Goal: Task Accomplishment & Management: Manage account settings

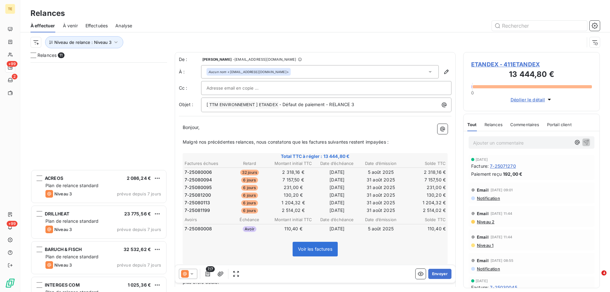
scroll to position [225, 132]
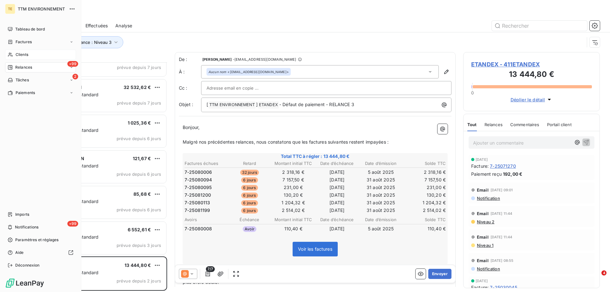
click at [20, 54] on span "Clients" at bounding box center [22, 55] width 13 height 6
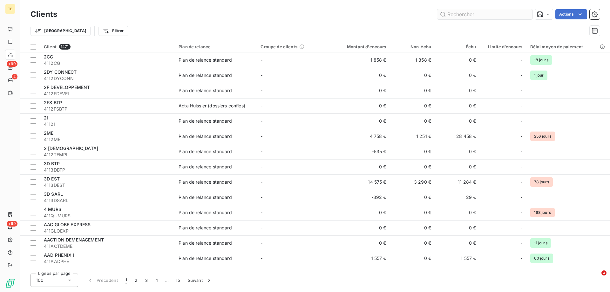
click at [462, 13] on input "text" at bounding box center [484, 14] width 95 height 10
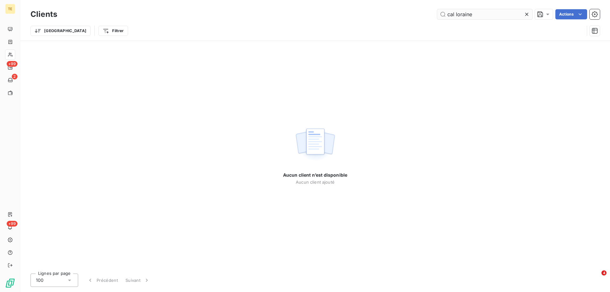
click at [460, 13] on input "cal loraine" at bounding box center [484, 14] width 95 height 10
drag, startPoint x: 494, startPoint y: 16, endPoint x: 361, endPoint y: 15, distance: 133.4
click at [361, 15] on div "cal lorraine Actions" at bounding box center [332, 14] width 535 height 10
type input "cal lorraine"
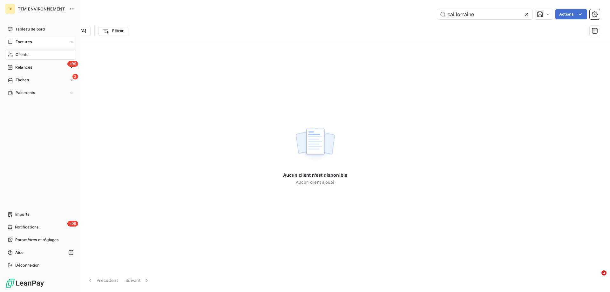
click at [24, 41] on span "Factures" at bounding box center [24, 42] width 16 height 6
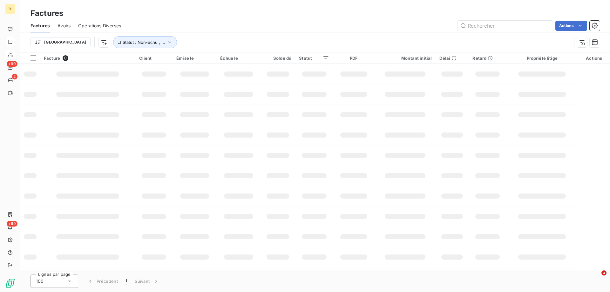
click at [488, 12] on div "Factures" at bounding box center [314, 13] width 589 height 11
click at [476, 24] on input "text" at bounding box center [504, 26] width 95 height 10
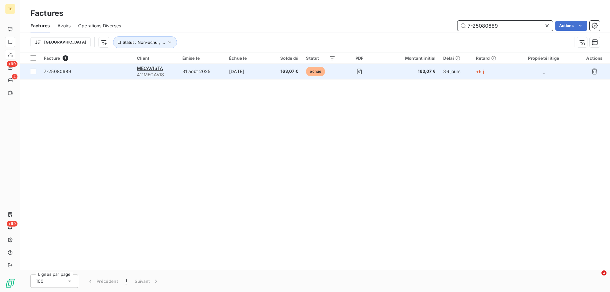
type input "7-25080689"
click at [59, 69] on span "7-25080689" at bounding box center [58, 71] width 28 height 5
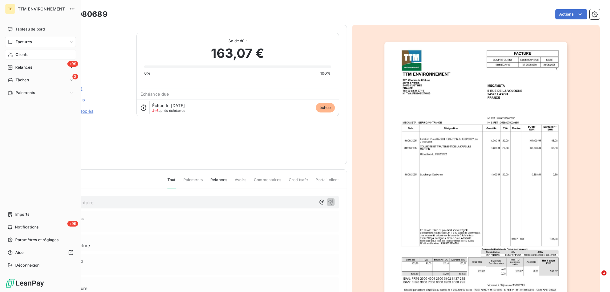
click at [11, 67] on html "TE TTM ENVIRONNEMENT Tableau de bord Factures Clients +99 Relances 2 Tâches Pai…" at bounding box center [305, 146] width 610 height 292
click at [21, 53] on span "Clients" at bounding box center [22, 55] width 13 height 6
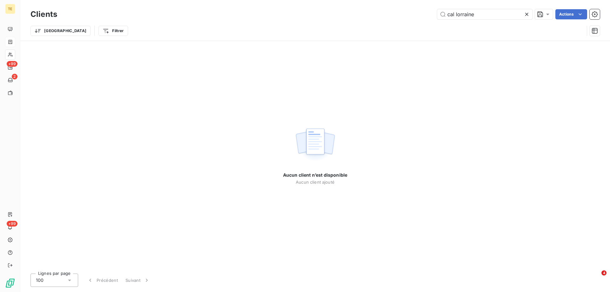
drag, startPoint x: 481, startPoint y: 17, endPoint x: 384, endPoint y: 12, distance: 98.0
click at [384, 12] on div "cal lorraine Actions" at bounding box center [332, 14] width 535 height 10
click at [485, 17] on input "mecaista" at bounding box center [484, 14] width 95 height 10
drag, startPoint x: 461, startPoint y: 16, endPoint x: 421, endPoint y: 16, distance: 40.0
click at [421, 16] on div "mecaista Actions" at bounding box center [332, 14] width 535 height 10
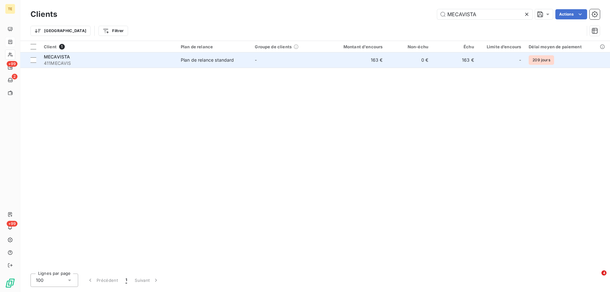
type input "MECAVISTA"
click at [58, 57] on span "MECAVISTA" at bounding box center [57, 56] width 26 height 5
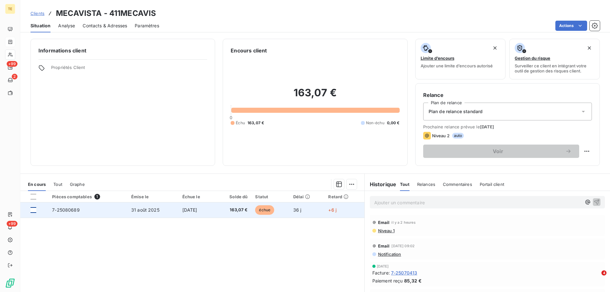
click at [34, 211] on div at bounding box center [33, 210] width 6 height 6
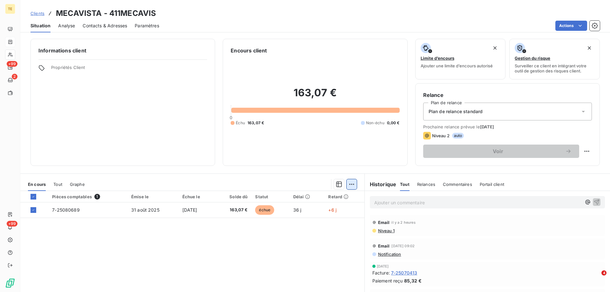
click at [351, 185] on html "TE +99 2 +99 Clients MECAVISTA - 411MECAVIS Situation Analyse Contacts & Adress…" at bounding box center [305, 146] width 610 height 292
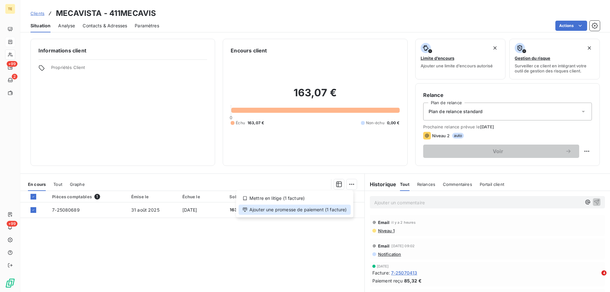
click at [286, 210] on div "Ajouter une promesse de paiement (1 facture)" at bounding box center [295, 210] width 112 height 10
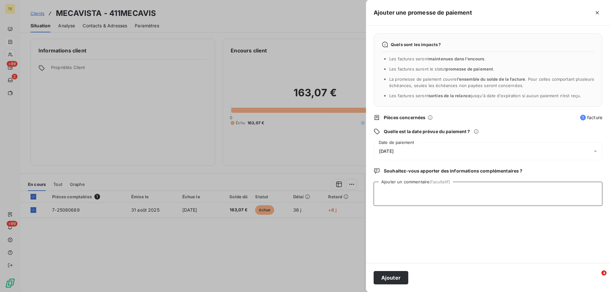
click at [383, 190] on textarea "Ajouter un commentaire (facultatif)" at bounding box center [488, 194] width 229 height 24
paste textarea "________________________________________ De: [PERSON_NAME] <[EMAIL_ADDRESS][DOM…"
type textarea "________________________________________ De: [PERSON_NAME] <[EMAIL_ADDRESS][DOM…"
click at [389, 147] on div "[DATE]" at bounding box center [488, 151] width 229 height 18
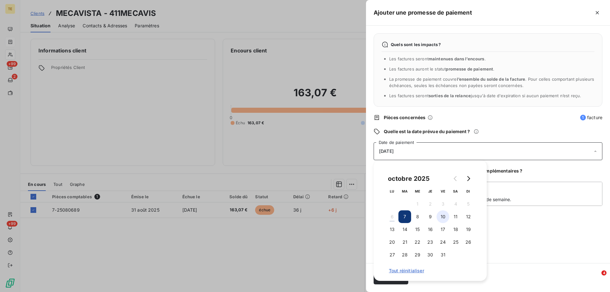
click at [446, 216] on button "10" at bounding box center [442, 216] width 13 height 13
click at [508, 230] on div "Quels sont les impacts ? Les factures seront maintenues dans l’encours . Les fa…" at bounding box center [488, 144] width 244 height 237
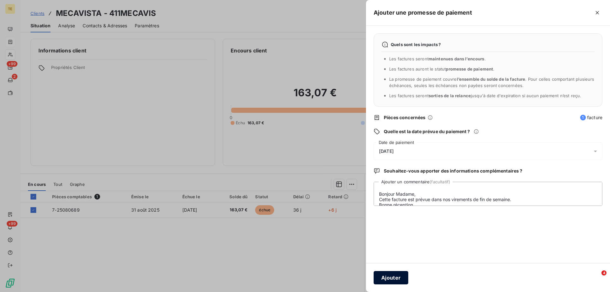
click at [389, 278] on button "Ajouter" at bounding box center [391, 277] width 35 height 13
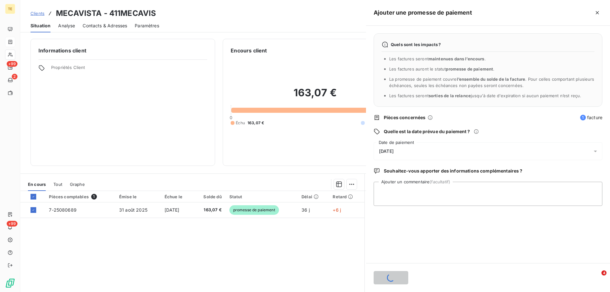
scroll to position [0, 0]
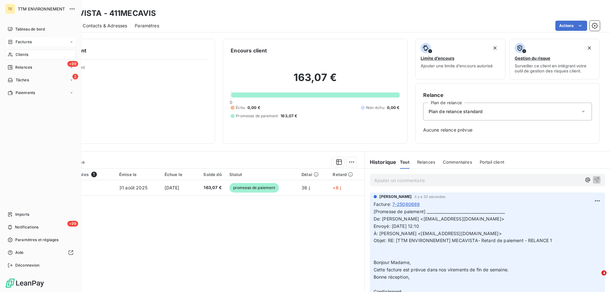
click at [23, 56] on span "Clients" at bounding box center [22, 55] width 13 height 6
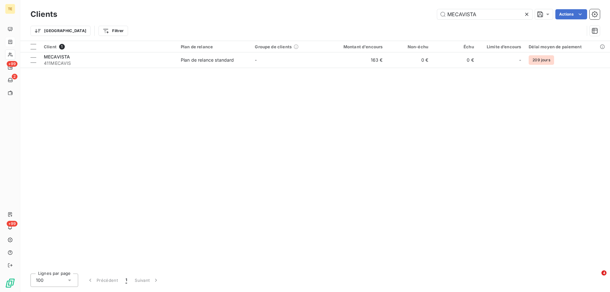
drag, startPoint x: 483, startPoint y: 16, endPoint x: 390, endPoint y: 16, distance: 92.7
click at [390, 16] on div "MECAVISTA Actions" at bounding box center [332, 14] width 535 height 10
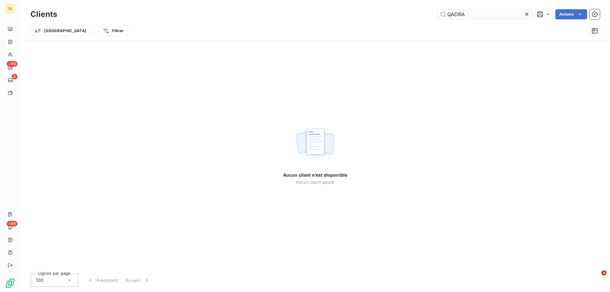
click at [453, 13] on input "QADRA" at bounding box center [484, 14] width 95 height 10
click at [452, 13] on input "QADRA" at bounding box center [484, 14] width 95 height 10
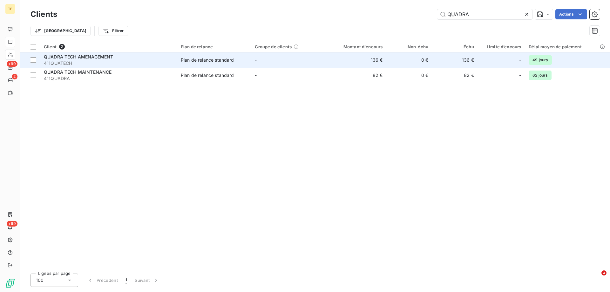
type input "QUADRA"
click at [89, 57] on span "QUADRA TECH AMENAGEMENT" at bounding box center [78, 56] width 69 height 5
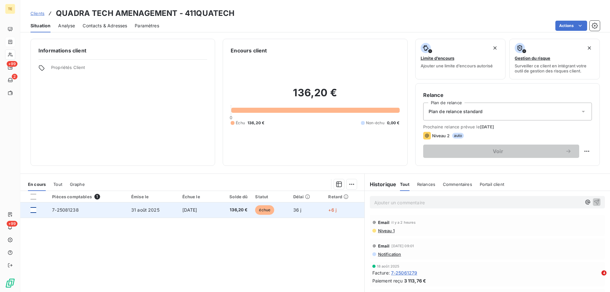
click at [36, 211] on div at bounding box center [33, 210] width 6 height 6
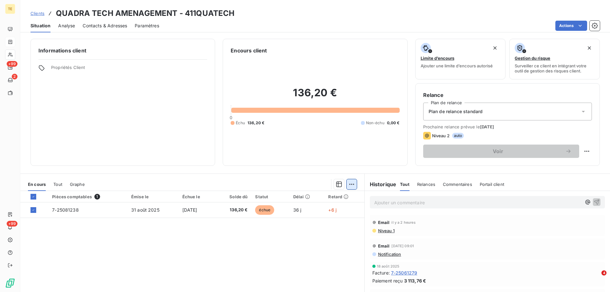
click at [351, 184] on html "TE +99 2 +99 Clients QUADRA TECH AMENAGEMENT - 411QUATECH Situation Analyse Con…" at bounding box center [305, 146] width 610 height 292
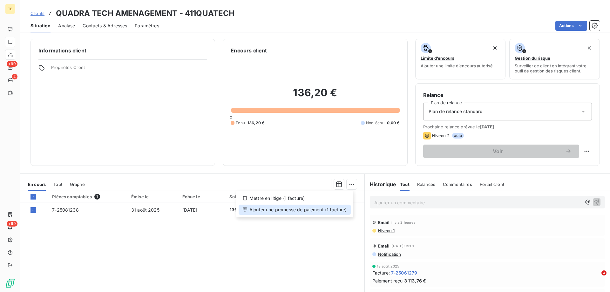
click at [335, 209] on div "Ajouter une promesse de paiement (1 facture)" at bounding box center [295, 210] width 112 height 10
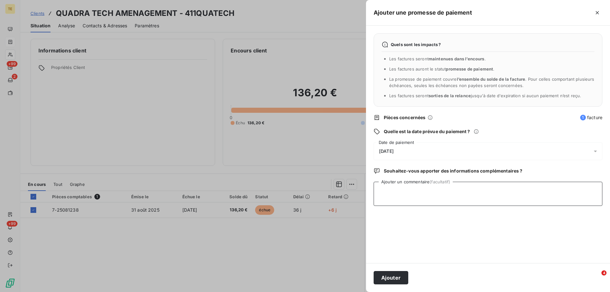
click at [384, 186] on textarea "Ajouter un commentaire (facultatif)" at bounding box center [488, 194] width 229 height 24
paste textarea "De: Quadra Tech Aménagement <[EMAIL_ADDRESS][DOMAIN_NAME]> Envoyé: [GEOGRAPHIC_…"
type textarea "De: Quadra Tech Aménagement <[EMAIL_ADDRESS][DOMAIN_NAME]> Envoyé: [GEOGRAPHIC_…"
click at [391, 148] on div "[DATE]" at bounding box center [488, 151] width 229 height 18
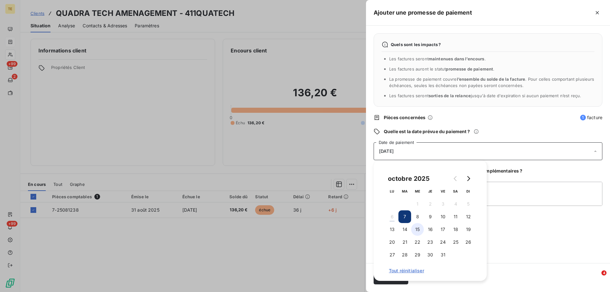
click at [417, 228] on button "15" at bounding box center [417, 229] width 13 height 13
click at [518, 242] on div "Quels sont les impacts ? Les factures seront maintenues dans l’encours . Les fa…" at bounding box center [488, 144] width 244 height 237
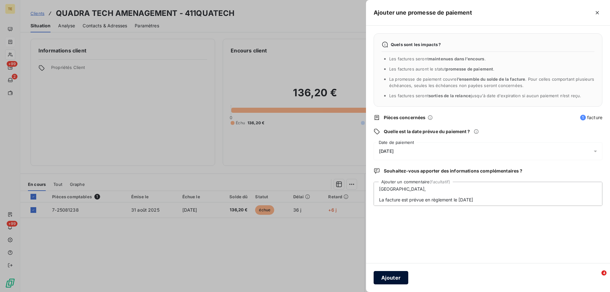
click at [394, 276] on button "Ajouter" at bounding box center [391, 277] width 35 height 13
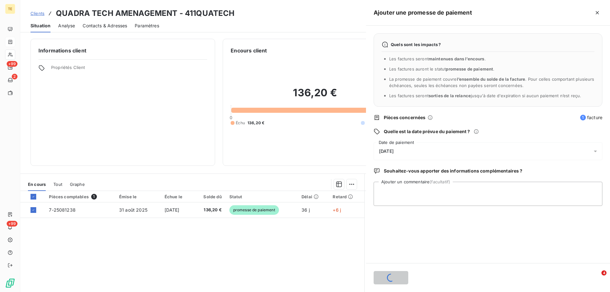
scroll to position [0, 0]
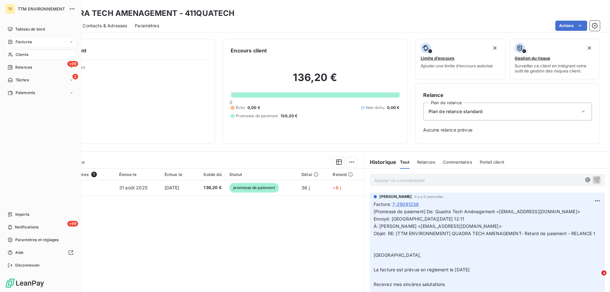
click at [19, 53] on span "Clients" at bounding box center [22, 55] width 13 height 6
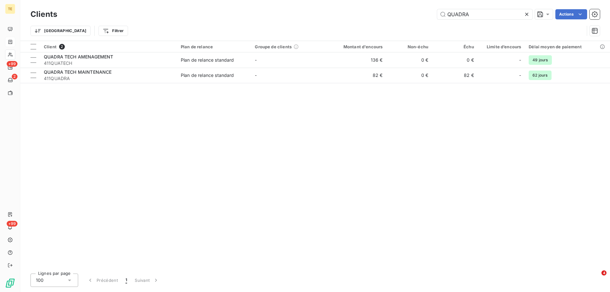
drag, startPoint x: 470, startPoint y: 16, endPoint x: 427, endPoint y: 17, distance: 43.2
click at [427, 17] on div "QUADRA Actions" at bounding box center [332, 14] width 535 height 10
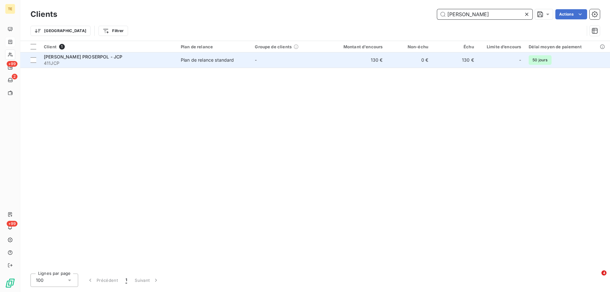
type input "[PERSON_NAME]"
click at [98, 58] on span "[PERSON_NAME] PROSERPOL - JCP" at bounding box center [83, 56] width 78 height 5
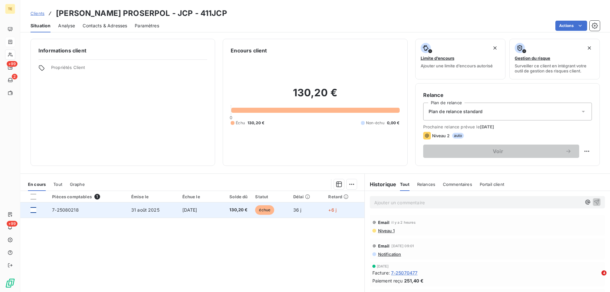
click at [36, 209] on div at bounding box center [33, 210] width 6 height 6
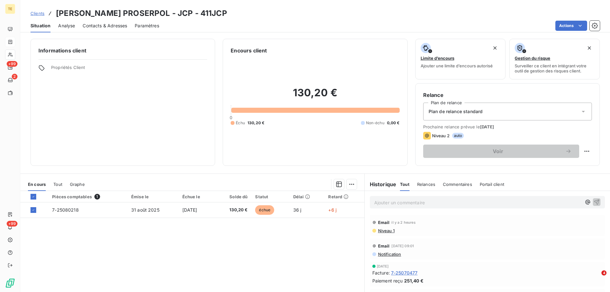
click at [396, 203] on p "Ajouter un commentaire ﻿" at bounding box center [477, 203] width 207 height 8
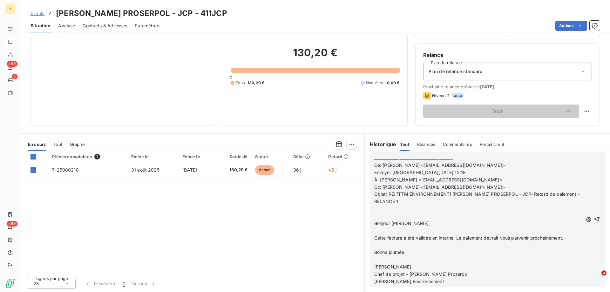
scroll to position [40, 0]
click at [349, 143] on html "TE +99 2 +99 Clients [PERSON_NAME] PROSERPOL - JCP - 411JCP Situation Analyse C…" at bounding box center [305, 146] width 610 height 292
click at [319, 172] on div "Ajouter une promesse de paiement (1 facture)" at bounding box center [295, 169] width 112 height 10
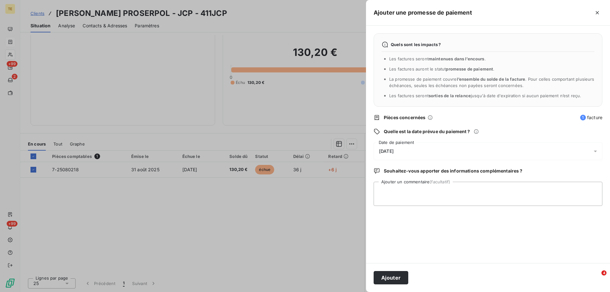
click at [390, 150] on span "[DATE]" at bounding box center [386, 151] width 15 height 5
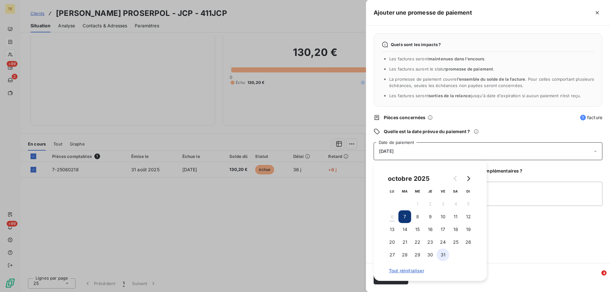
click at [442, 257] on button "31" at bounding box center [442, 254] width 13 height 13
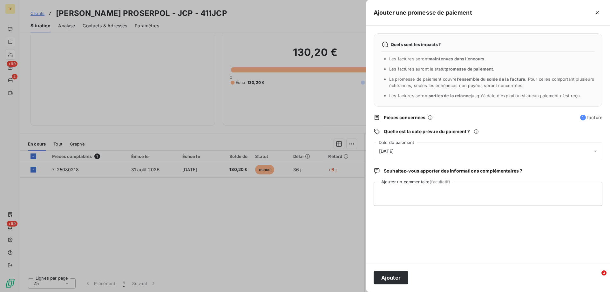
click at [510, 245] on div "Quels sont les impacts ? Les factures seront maintenues dans l’encours . Les fa…" at bounding box center [488, 144] width 244 height 237
click at [399, 185] on textarea "Ajouter un commentaire (facultatif)" at bounding box center [488, 194] width 229 height 24
paste textarea "________________________________________ De: [PERSON_NAME] <[EMAIL_ADDRESS][DOM…"
type textarea "________________________________________ De: [PERSON_NAME] <[EMAIL_ADDRESS][DOM…"
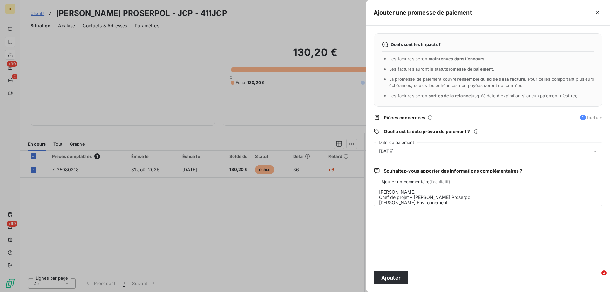
drag, startPoint x: 391, startPoint y: 280, endPoint x: 489, endPoint y: 196, distance: 129.8
click at [0, 0] on form "Ajouter une promesse de paiement Quels sont les impacts ? Les factures seront m…" at bounding box center [0, 0] width 0 height 0
click at [393, 150] on span "[DATE]" at bounding box center [386, 151] width 15 height 5
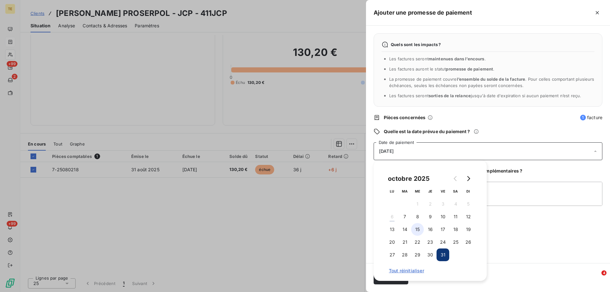
click at [416, 228] on button "15" at bounding box center [417, 229] width 13 height 13
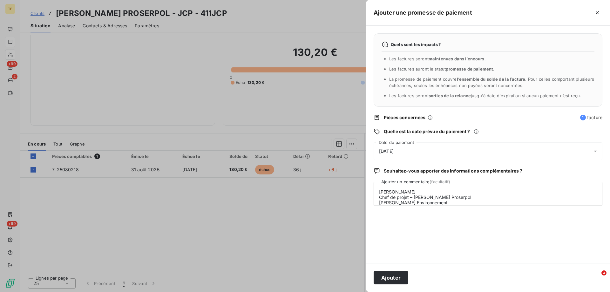
click at [534, 240] on div "Quels sont les impacts ? Les factures seront maintenues dans l’encours . Les fa…" at bounding box center [488, 144] width 244 height 237
click at [389, 277] on button "Ajouter" at bounding box center [391, 277] width 35 height 13
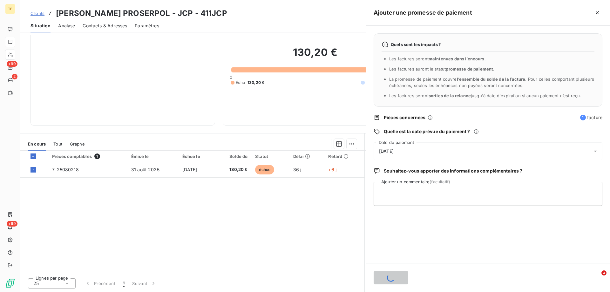
scroll to position [0, 0]
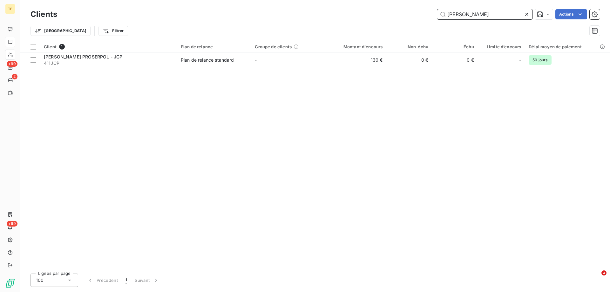
drag, startPoint x: 449, startPoint y: 12, endPoint x: 423, endPoint y: 10, distance: 26.8
click at [423, 10] on div "[PERSON_NAME] Actions" at bounding box center [332, 14] width 535 height 10
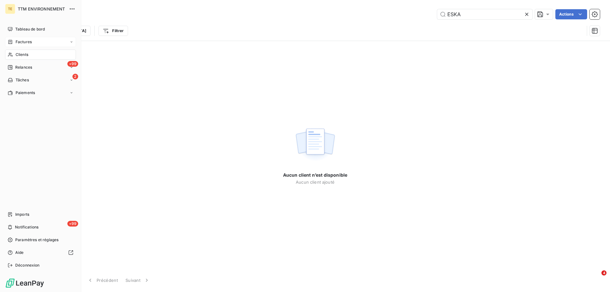
click at [15, 53] on div "Clients" at bounding box center [40, 55] width 71 height 10
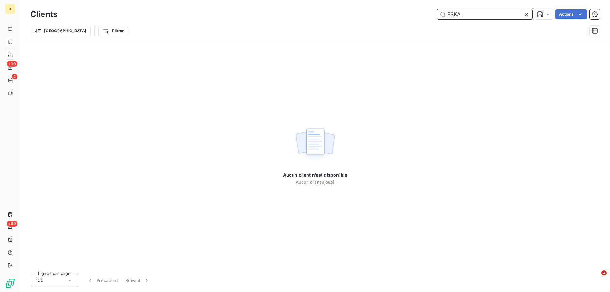
click at [464, 14] on input "ESKA" at bounding box center [484, 14] width 95 height 10
drag, startPoint x: 436, startPoint y: 13, endPoint x: 364, endPoint y: 13, distance: 72.1
click at [364, 13] on div "ESKA Actions" at bounding box center [332, 14] width 535 height 10
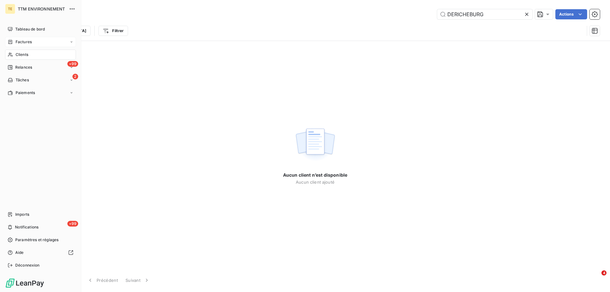
click at [23, 55] on span "Clients" at bounding box center [22, 55] width 13 height 6
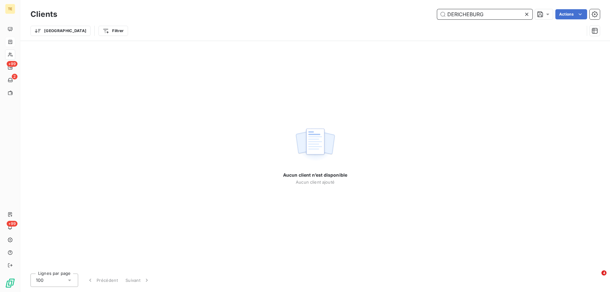
click at [473, 15] on input "DERICHEBURG" at bounding box center [484, 14] width 95 height 10
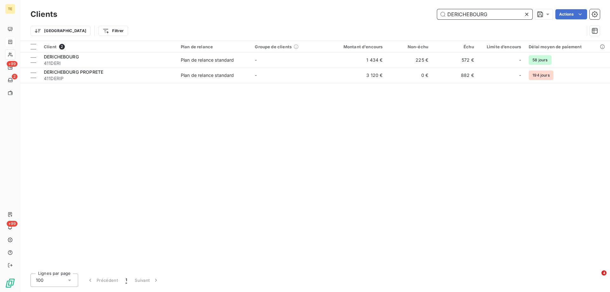
drag, startPoint x: 508, startPoint y: 13, endPoint x: 424, endPoint y: 14, distance: 83.5
click at [425, 15] on div "DERICHEBOURG Actions" at bounding box center [332, 14] width 535 height 10
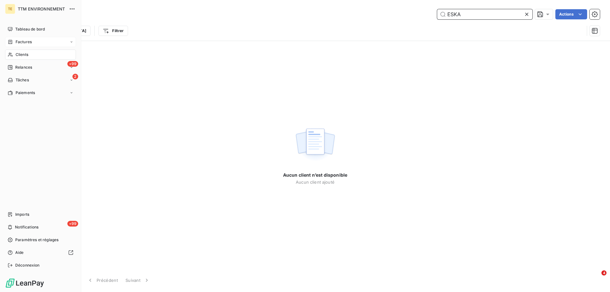
type input "ESKA"
click at [30, 39] on span "Factures" at bounding box center [24, 42] width 16 height 6
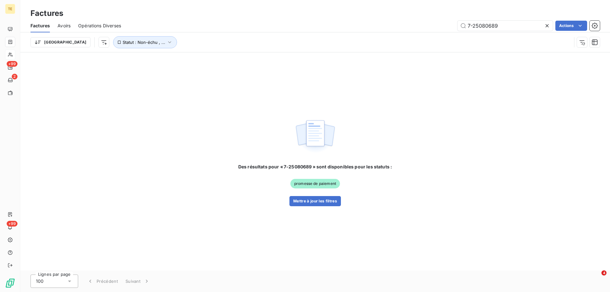
drag, startPoint x: 458, startPoint y: 25, endPoint x: 425, endPoint y: 25, distance: 33.7
click at [425, 25] on div "7-25080689 Actions" at bounding box center [364, 26] width 471 height 10
type input "0"
click at [502, 23] on input "7-25070413" at bounding box center [504, 26] width 95 height 10
click at [485, 25] on input "7-25070413" at bounding box center [504, 26] width 95 height 10
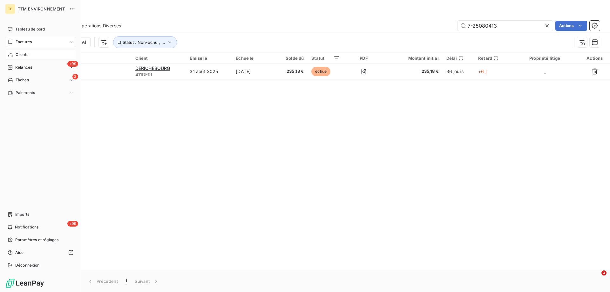
type input "7-25080413"
click at [21, 56] on span "Clients" at bounding box center [22, 55] width 13 height 6
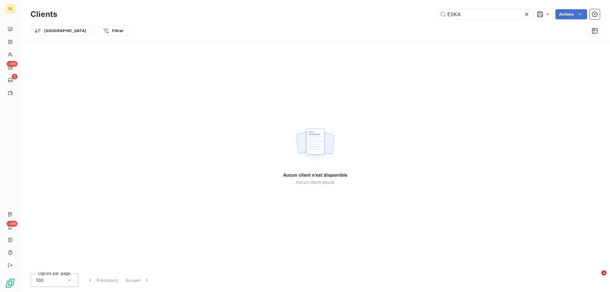
drag, startPoint x: 476, startPoint y: 13, endPoint x: 379, endPoint y: 14, distance: 97.5
click at [379, 14] on div "ESKA Actions" at bounding box center [332, 14] width 535 height 10
click at [463, 15] on input "DERICEBOURG" at bounding box center [484, 14] width 95 height 10
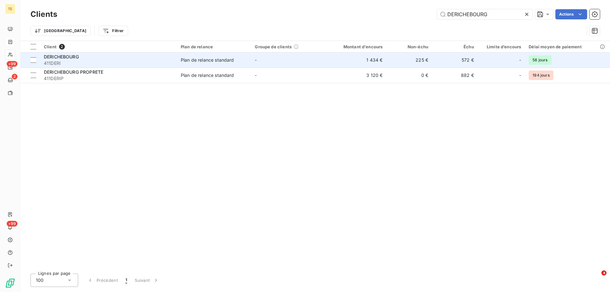
type input "DERICHEBOURG"
click at [77, 57] on span "DERICHEBOURG" at bounding box center [61, 56] width 35 height 5
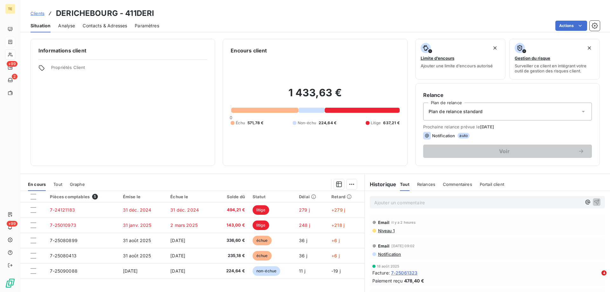
scroll to position [32, 0]
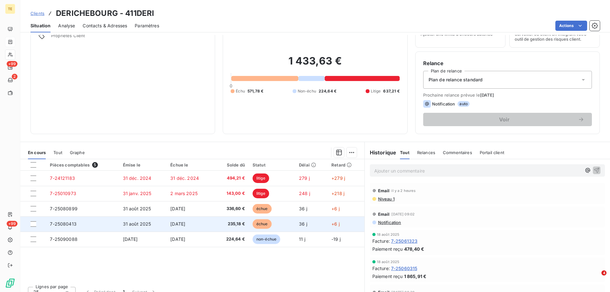
click at [30, 223] on td at bounding box center [33, 223] width 26 height 15
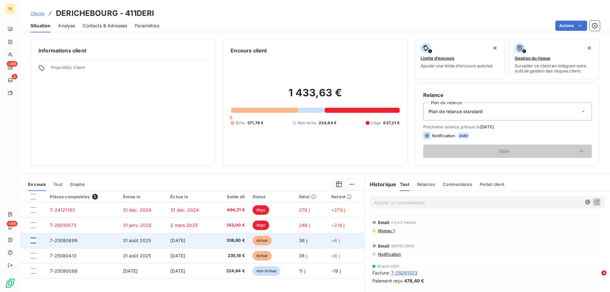
click at [33, 241] on div at bounding box center [33, 241] width 6 height 6
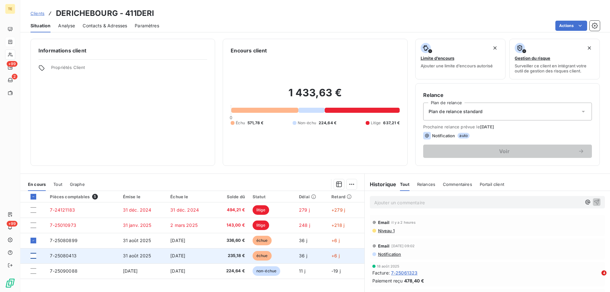
click at [33, 255] on div at bounding box center [33, 256] width 6 height 6
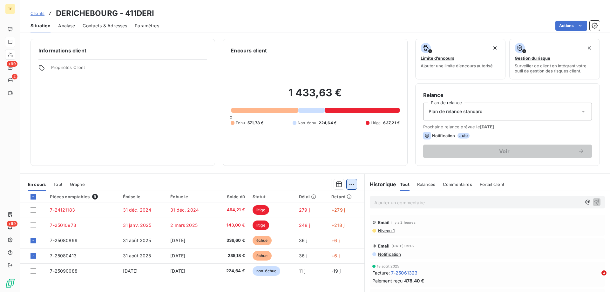
click at [349, 185] on html "TE +99 2 +99 Clients DERICHEBOURG - 411DERI Situation Analyse Contacts & Adress…" at bounding box center [305, 146] width 610 height 292
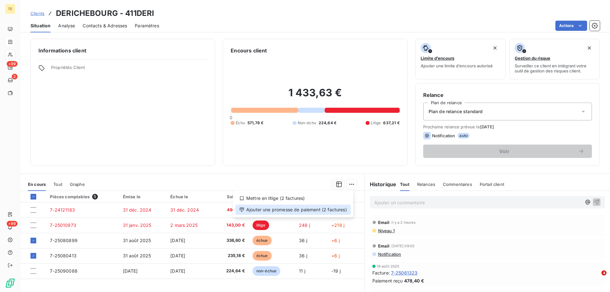
click at [326, 210] on div "Ajouter une promesse de paiement (2 factures)" at bounding box center [292, 210] width 115 height 10
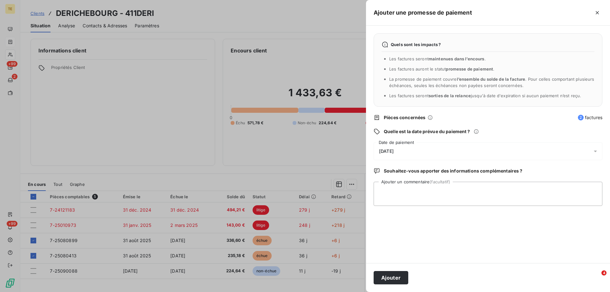
click at [392, 150] on span "[DATE]" at bounding box center [386, 151] width 15 height 5
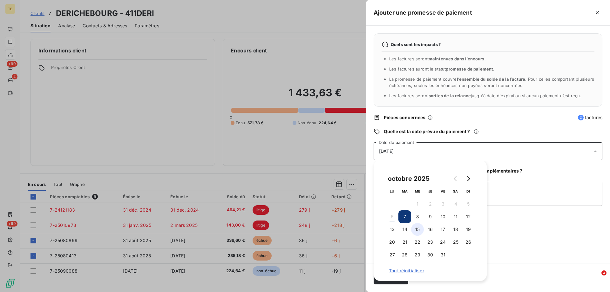
click at [417, 228] on button "15" at bounding box center [417, 229] width 13 height 13
click at [527, 192] on textarea "Ajouter un commentaire (facultatif)" at bounding box center [488, 194] width 229 height 24
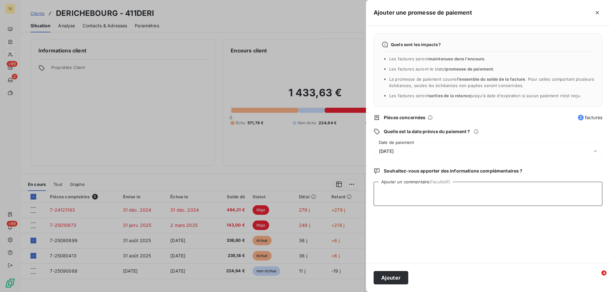
paste textarea "Bonjour, Ces deux factures sont programmées, dans notre système, pour un vireme…"
type textarea "Bonjour, Ces deux factures sont programmées, dans notre système, pour un vireme…"
click at [388, 277] on button "Ajouter" at bounding box center [391, 277] width 35 height 13
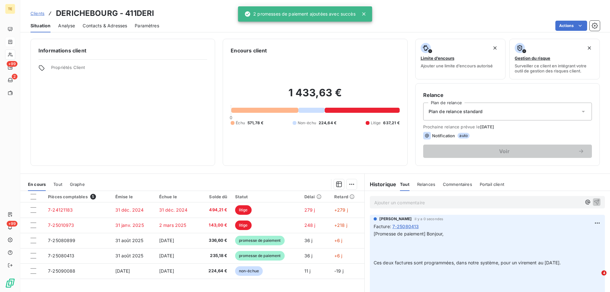
scroll to position [0, 0]
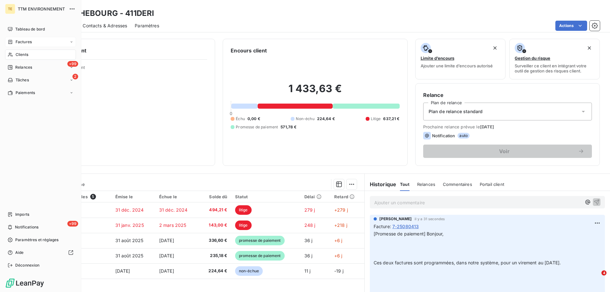
click at [19, 58] on div "Clients" at bounding box center [40, 55] width 71 height 10
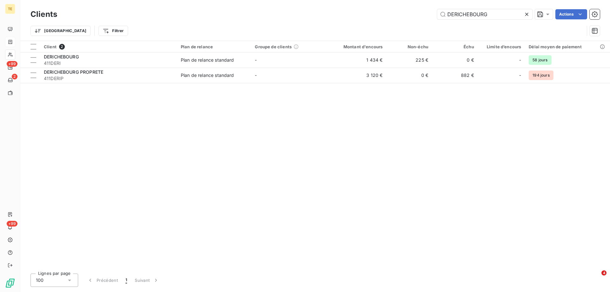
drag, startPoint x: 489, startPoint y: 16, endPoint x: 419, endPoint y: 16, distance: 70.8
click at [419, 16] on div "DERICHEBOURG Actions" at bounding box center [332, 14] width 535 height 10
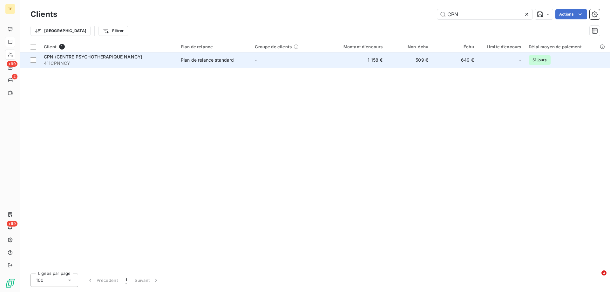
type input "CPN"
click at [80, 58] on span "CPN (CENTRE PSYCHOTHERAPIQUE NANCY)" at bounding box center [93, 56] width 98 height 5
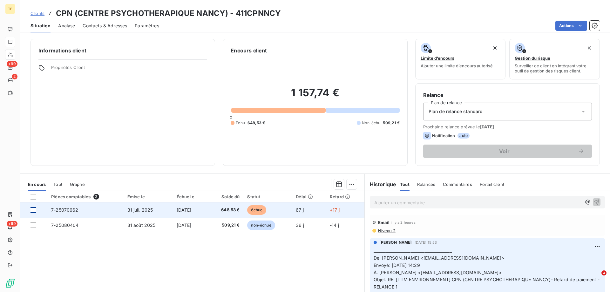
click at [31, 210] on div at bounding box center [33, 210] width 6 height 6
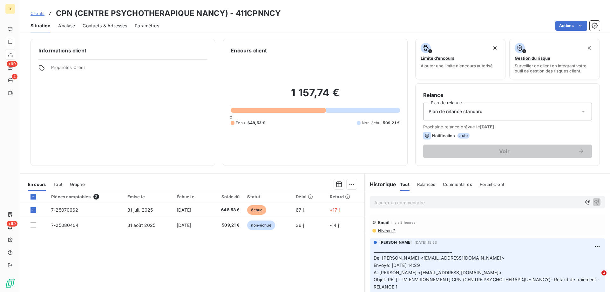
click at [391, 205] on p "Ajouter un commentaire ﻿" at bounding box center [477, 203] width 207 height 8
click at [349, 184] on html "TE +99 2 +99 Clients CPN (CENTRE PSYCHOTHERAPIQUE NANCY) - 411CPNNCY Situation …" at bounding box center [305, 146] width 610 height 292
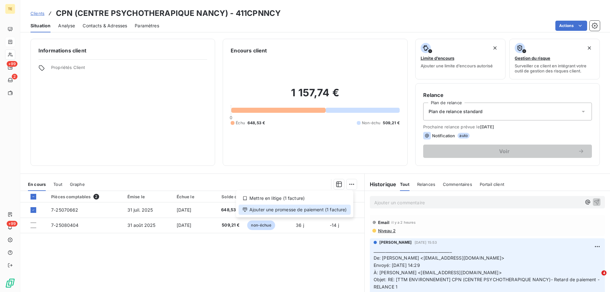
click at [329, 208] on div "Ajouter une promesse de paiement (1 facture)" at bounding box center [295, 210] width 112 height 10
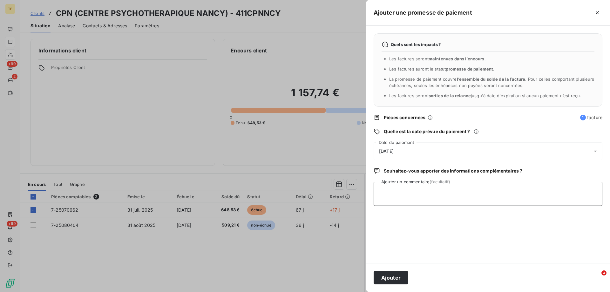
click at [388, 191] on textarea "Ajouter un commentaire (facultatif)" at bounding box center [488, 194] width 229 height 24
paste textarea "Bonjour, Votre facture a été mandatée sous le n° 16164 en date du [DATE]. Cordi…"
type textarea "Bonjour, Votre facture a été mandatée sous le n° 16164 en date du [DATE]. Cordi…"
click at [383, 152] on span "[DATE]" at bounding box center [386, 151] width 15 height 5
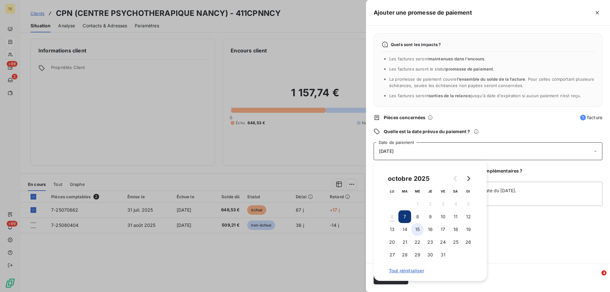
click at [417, 232] on button "15" at bounding box center [417, 229] width 13 height 13
click at [505, 236] on div "Quels sont les impacts ? Les factures seront maintenues dans l’encours . Les fa…" at bounding box center [488, 144] width 244 height 237
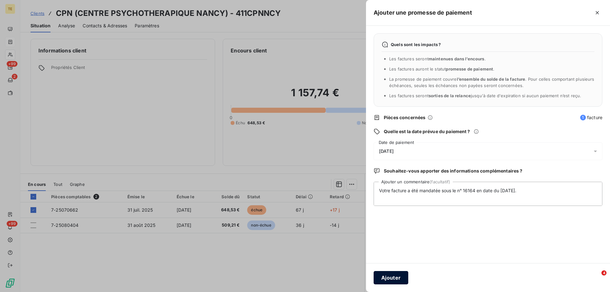
click at [390, 280] on button "Ajouter" at bounding box center [391, 277] width 35 height 13
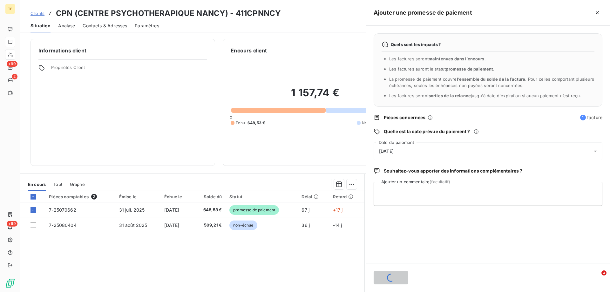
scroll to position [0, 0]
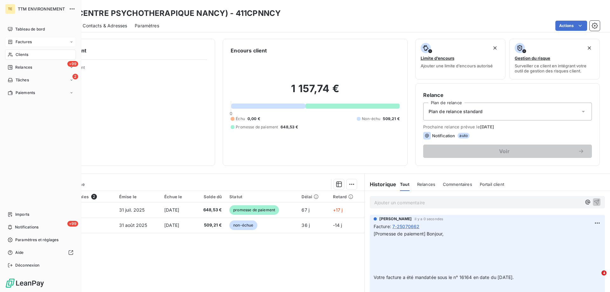
click at [25, 55] on span "Clients" at bounding box center [22, 55] width 13 height 6
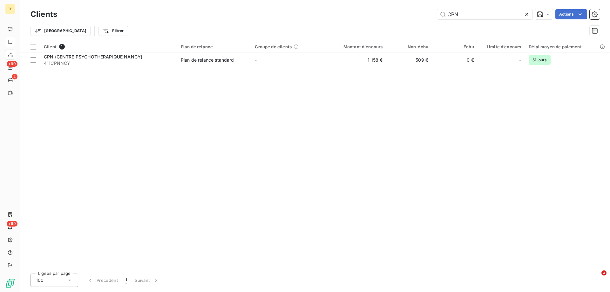
drag, startPoint x: 465, startPoint y: 17, endPoint x: 414, endPoint y: 17, distance: 50.8
click at [414, 17] on div "CPN Actions" at bounding box center [332, 14] width 535 height 10
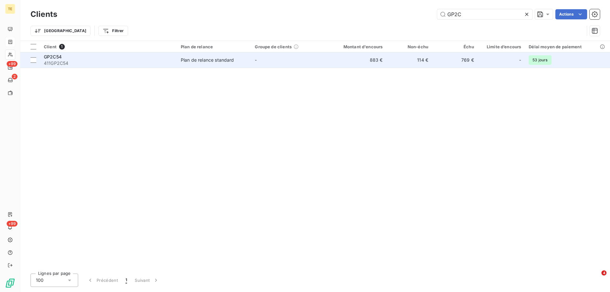
type input "GP2C"
click at [65, 59] on div "GP2C54" at bounding box center [108, 57] width 129 height 6
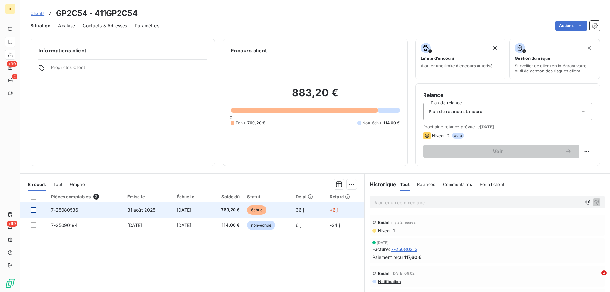
click at [33, 212] on div at bounding box center [33, 210] width 6 height 6
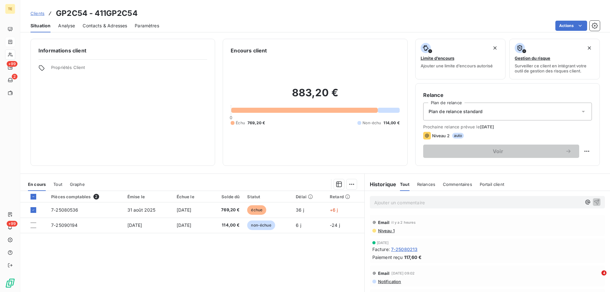
click at [377, 205] on p "Ajouter un commentaire ﻿" at bounding box center [477, 203] width 207 height 8
click at [348, 185] on html "TE +99 2 +99 Clients GP2C54 - 411GP2C54 Situation Analyse Contacts & Adresses P…" at bounding box center [305, 146] width 610 height 292
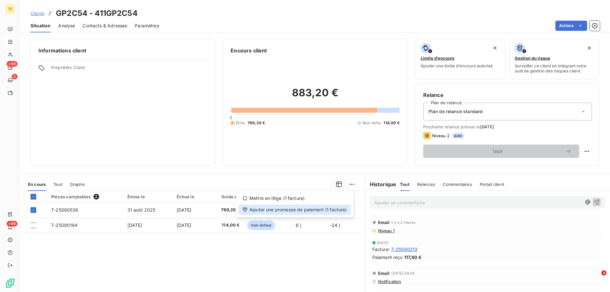
click at [335, 211] on div "Ajouter une promesse de paiement (1 facture)" at bounding box center [295, 210] width 112 height 10
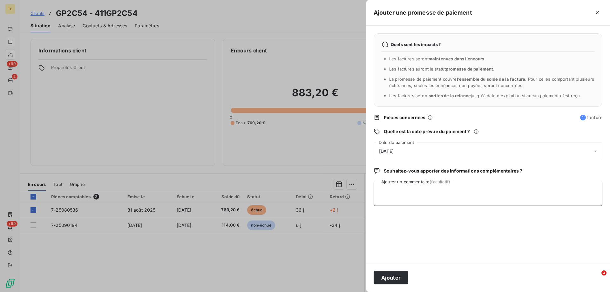
click at [380, 190] on textarea "Ajouter un commentaire (facultatif)" at bounding box center [488, 194] width 229 height 24
paste textarea "De: GP2C <[EMAIL_ADDRESS][PERSON_NAME][DOMAIN_NAME]> Envoyé: [GEOGRAPHIC_DATA][…"
type textarea "De: GP2C <[EMAIL_ADDRESS][PERSON_NAME][DOMAIN_NAME]> Envoyé: [GEOGRAPHIC_DATA][…"
click at [389, 277] on button "Ajouter" at bounding box center [391, 277] width 35 height 13
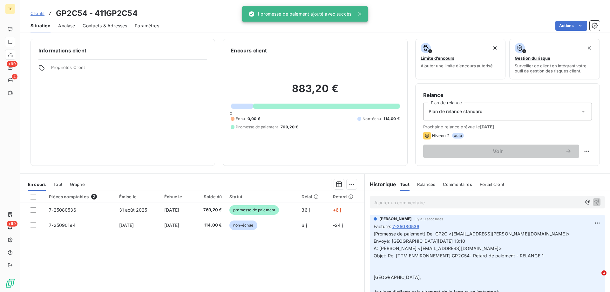
scroll to position [0, 0]
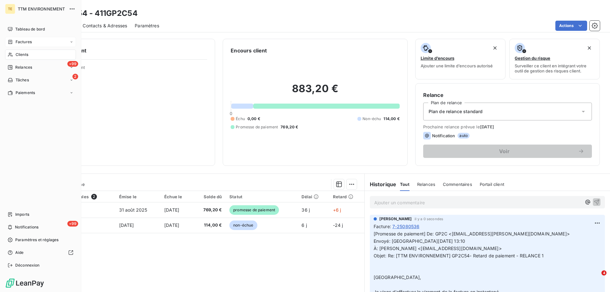
click at [19, 50] on div "Clients" at bounding box center [40, 55] width 71 height 10
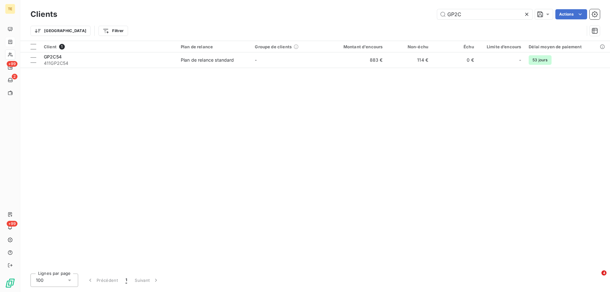
drag, startPoint x: 464, startPoint y: 16, endPoint x: 394, endPoint y: 16, distance: 70.5
click at [394, 16] on div "GP2C Actions" at bounding box center [332, 14] width 535 height 10
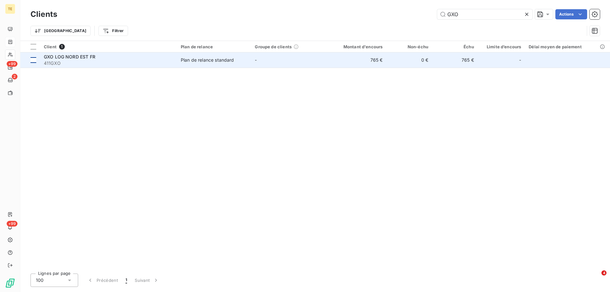
type input "GXO"
click at [35, 57] on div at bounding box center [33, 60] width 6 height 6
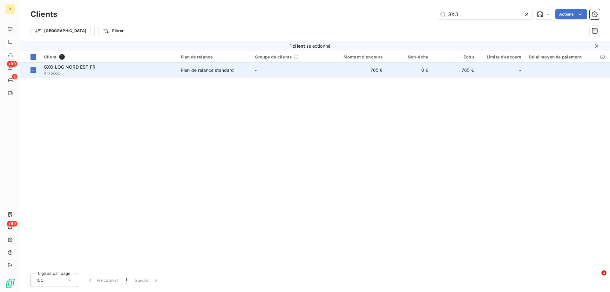
click at [64, 67] on span "GXO LOG NORD EST FR" at bounding box center [69, 66] width 51 height 5
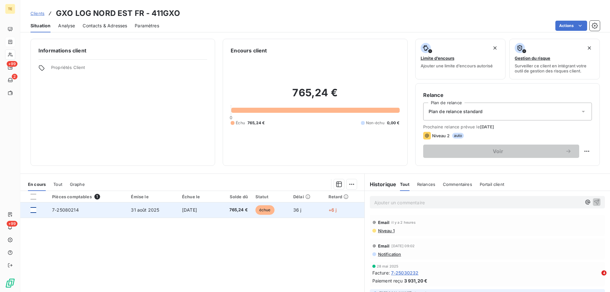
click at [35, 211] on div at bounding box center [33, 210] width 6 height 6
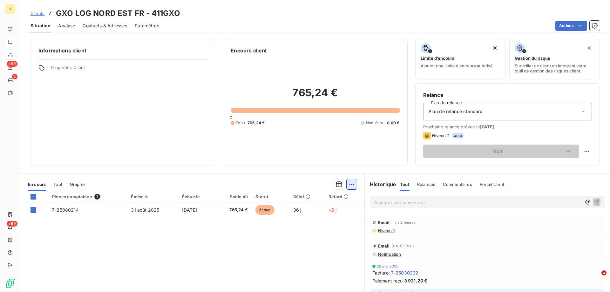
click at [347, 185] on html "TE +99 2 +99 Clients GXO LOG NORD EST FR - 411GXO Situation Analyse Contacts & …" at bounding box center [305, 146] width 610 height 292
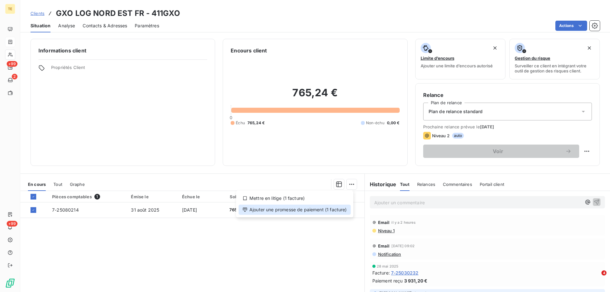
click at [323, 209] on div "Ajouter une promesse de paiement (1 facture)" at bounding box center [295, 210] width 112 height 10
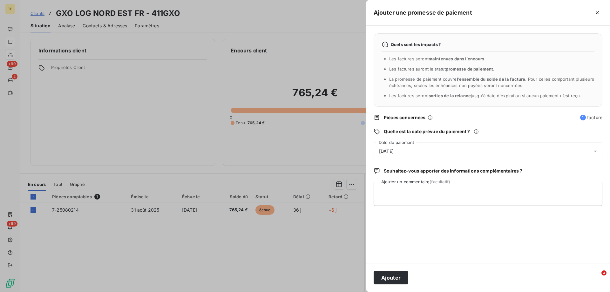
click at [397, 145] on div "[DATE]" at bounding box center [488, 151] width 229 height 18
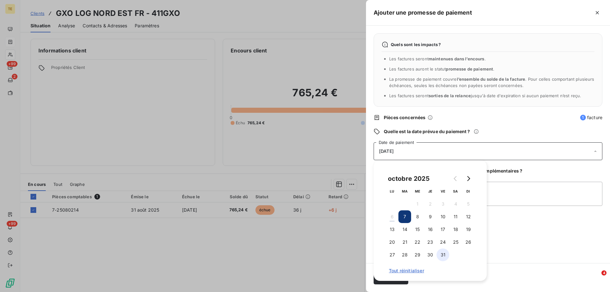
click at [444, 253] on button "31" at bounding box center [442, 254] width 13 height 13
click at [530, 192] on textarea "Ajouter un commentaire (facultatif)" at bounding box center [488, 194] width 229 height 24
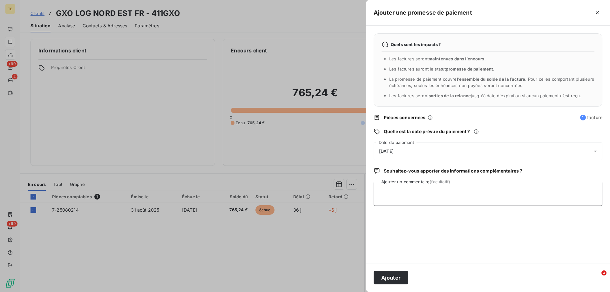
paste textarea "Bonjour, Cette facture est échue au [DATE] Cordialement [PERSON_NAME] Comptable…"
type textarea "Bonjour, Cette facture est échue au [DATE] Cordialement [PERSON_NAME] Comptable…"
click at [388, 150] on span "[DATE]" at bounding box center [386, 151] width 15 height 5
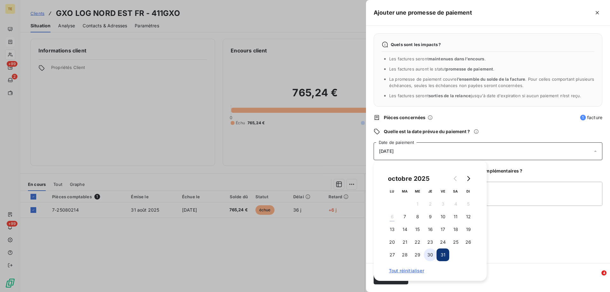
click at [427, 255] on button "30" at bounding box center [430, 254] width 13 height 13
click at [486, 221] on div "[DATE] LU MA ME JE VE SA DI 1 2 3 4 5 6 7 8 9 10 11 12 13 14 15 16 17 18 19 20 …" at bounding box center [430, 220] width 113 height 121
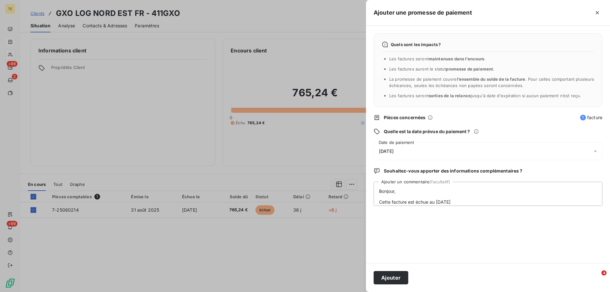
click at [515, 217] on div "Quels sont les impacts ? Les factures seront maintenues dans l’encours . Les fa…" at bounding box center [488, 144] width 244 height 237
click at [384, 277] on button "Ajouter" at bounding box center [391, 277] width 35 height 13
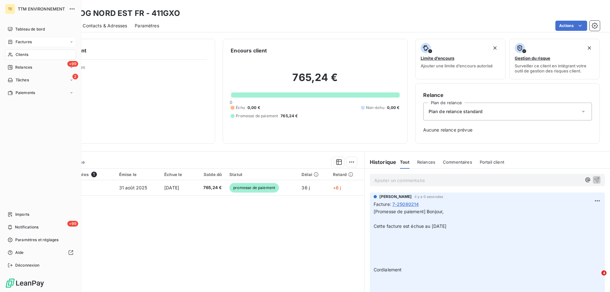
click at [29, 51] on div "Clients" at bounding box center [40, 55] width 71 height 10
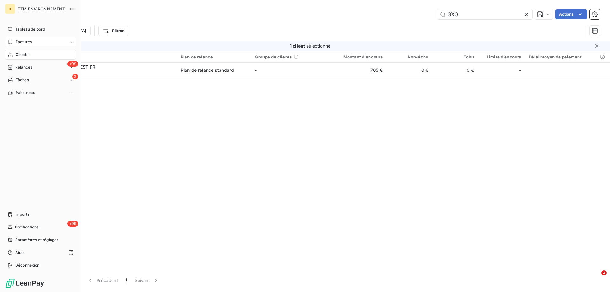
click at [27, 43] on span "Factures" at bounding box center [24, 42] width 16 height 6
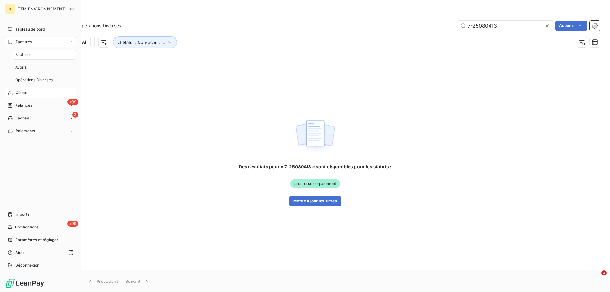
click at [25, 92] on span "Clients" at bounding box center [22, 93] width 13 height 6
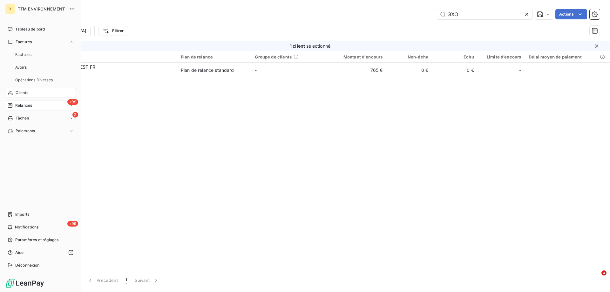
click at [25, 105] on span "Relances" at bounding box center [23, 106] width 17 height 6
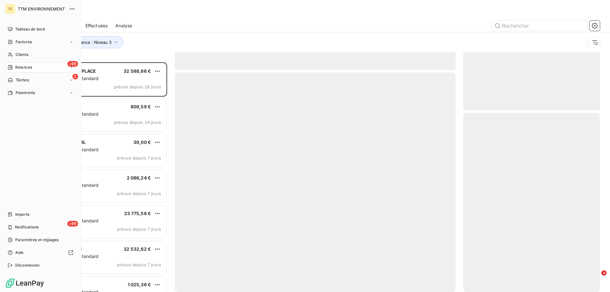
scroll to position [225, 132]
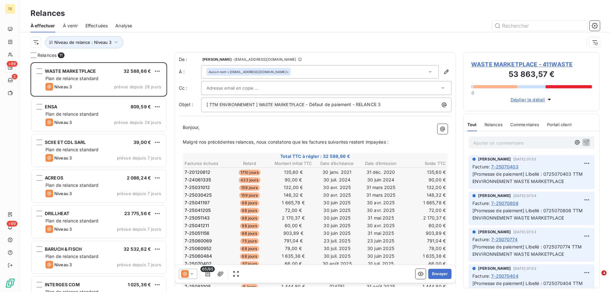
click at [101, 28] on span "Effectuées" at bounding box center [96, 26] width 23 height 6
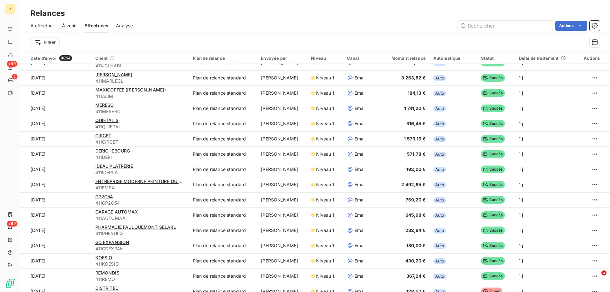
scroll to position [858, 0]
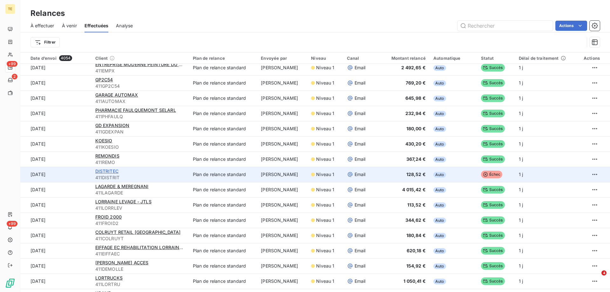
click at [103, 172] on span "DISTRITEC" at bounding box center [106, 170] width 23 height 5
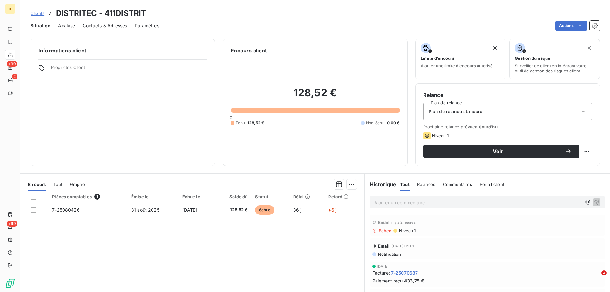
click at [404, 231] on span "Niveau 1" at bounding box center [406, 230] width 17 height 5
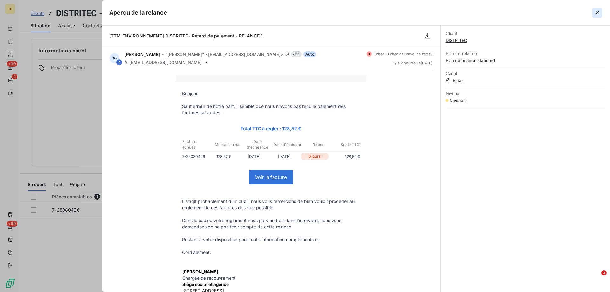
click at [598, 15] on icon "button" at bounding box center [597, 13] width 6 height 6
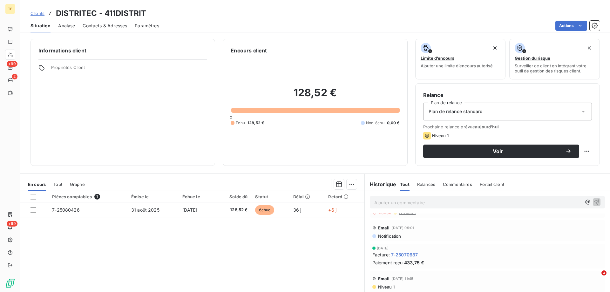
scroll to position [32, 0]
click at [383, 222] on span "Notification" at bounding box center [389, 222] width 24 height 5
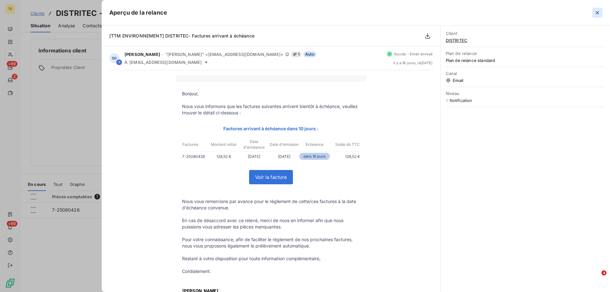
click at [597, 11] on icon "button" at bounding box center [597, 13] width 6 height 6
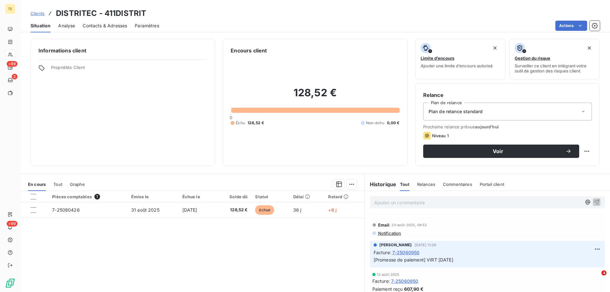
scroll to position [64, 0]
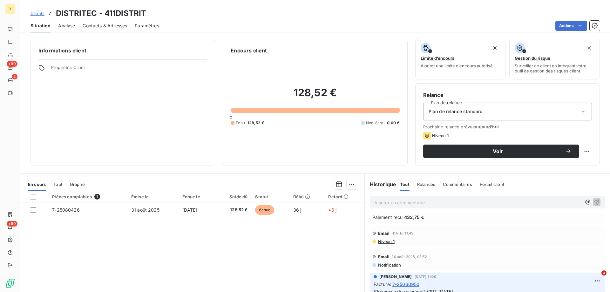
click at [381, 239] on span "Niveau 1" at bounding box center [385, 241] width 17 height 5
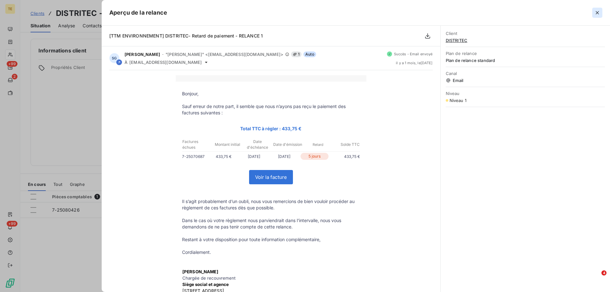
click at [599, 13] on icon "button" at bounding box center [597, 13] width 6 height 6
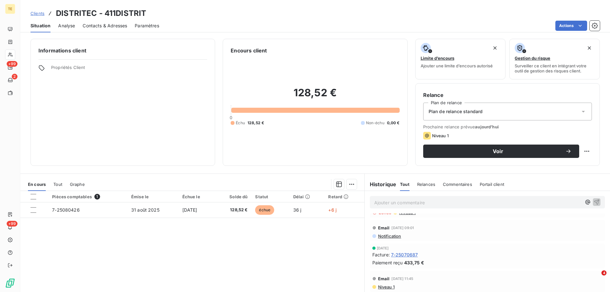
scroll to position [0, 0]
click at [404, 230] on span "Niveau 1" at bounding box center [406, 230] width 17 height 5
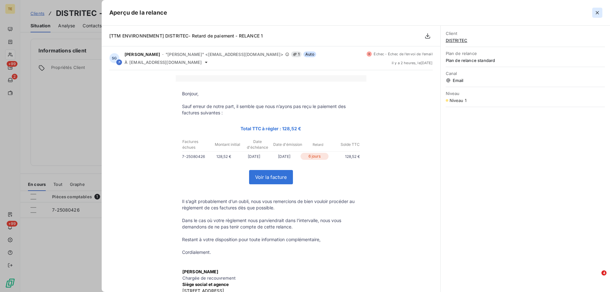
click at [596, 12] on icon "button" at bounding box center [597, 12] width 3 height 3
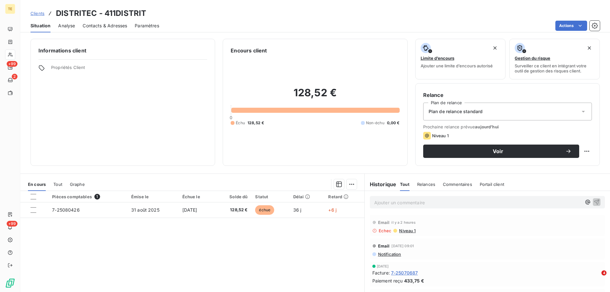
click at [395, 202] on p "Ajouter un commentaire ﻿" at bounding box center [477, 203] width 207 height 8
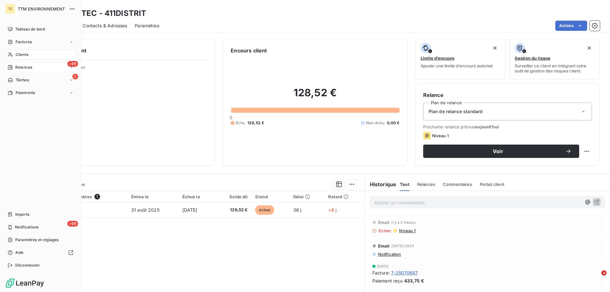
click at [26, 64] on div "+99 Relances" at bounding box center [40, 67] width 71 height 10
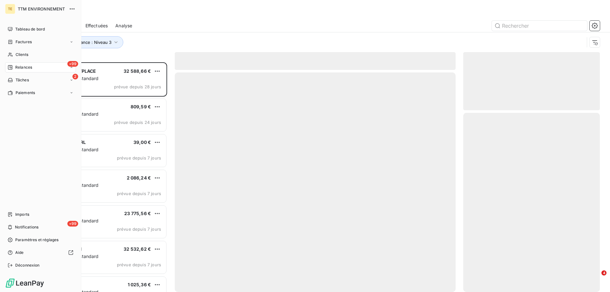
scroll to position [225, 132]
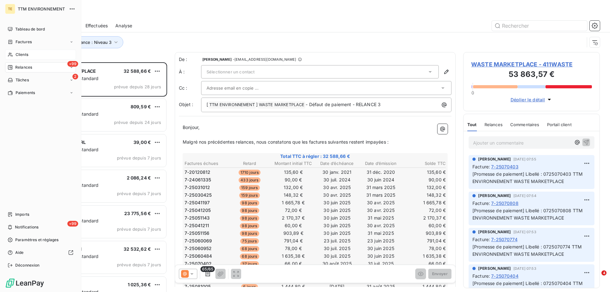
click at [23, 52] on span "Clients" at bounding box center [22, 55] width 13 height 6
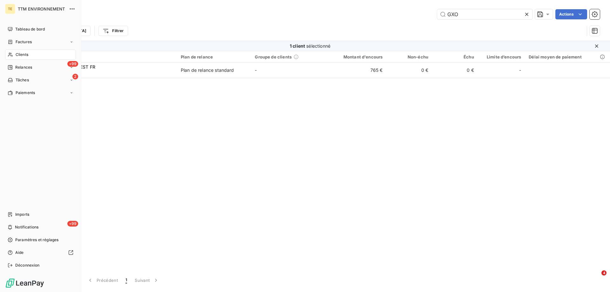
click at [24, 54] on span "Clients" at bounding box center [22, 55] width 13 height 6
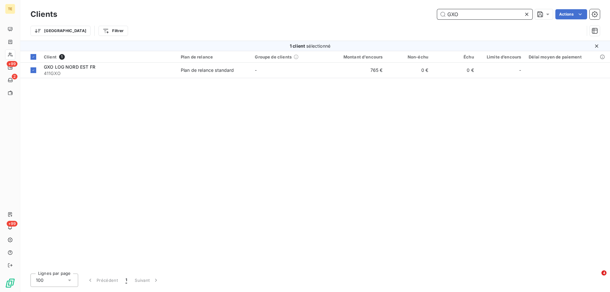
drag, startPoint x: 471, startPoint y: 16, endPoint x: 418, endPoint y: 17, distance: 52.4
click at [418, 17] on div "GXO Actions" at bounding box center [332, 14] width 535 height 10
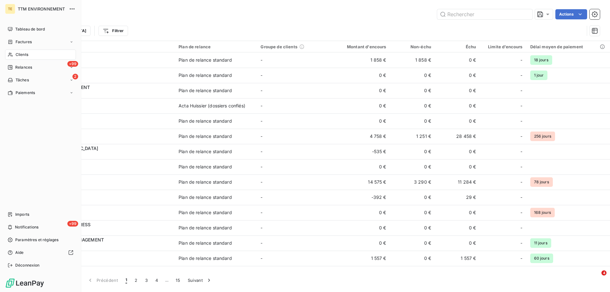
click at [22, 55] on span "Clients" at bounding box center [22, 55] width 13 height 6
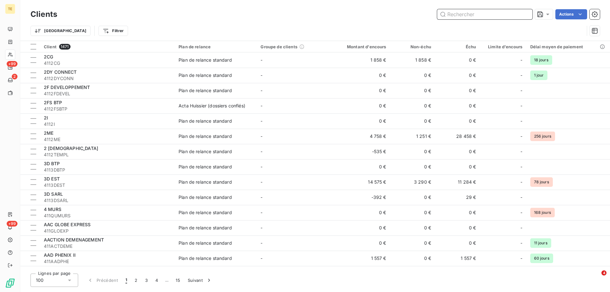
click at [451, 14] on input "text" at bounding box center [484, 14] width 95 height 10
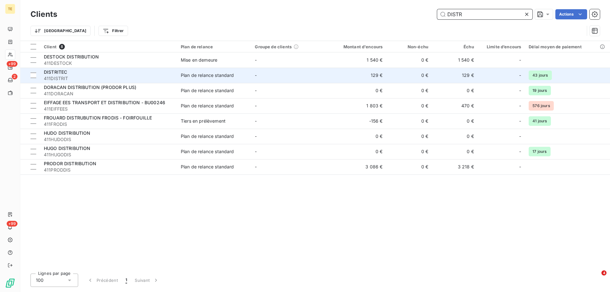
type input "DISTR"
click at [57, 73] on span "DISTRITEC" at bounding box center [55, 71] width 23 height 5
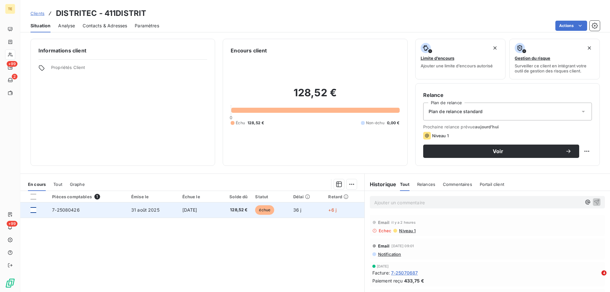
click at [32, 212] on div at bounding box center [33, 210] width 6 height 6
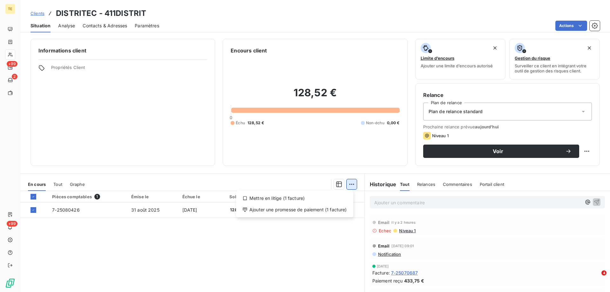
click at [351, 186] on html "TE +99 2 +99 Clients DISTRITEC - 411DISTRIT Situation Analyse Contacts & Adress…" at bounding box center [305, 146] width 610 height 292
click at [298, 209] on div "Ajouter une promesse de paiement (1 facture)" at bounding box center [295, 210] width 112 height 10
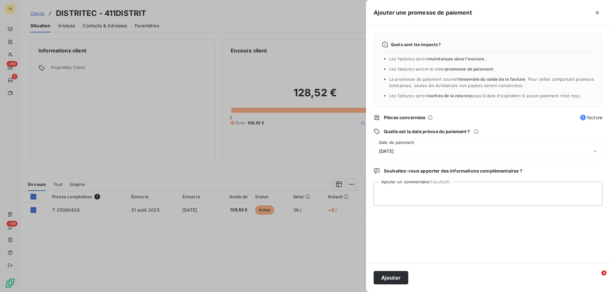
click at [390, 156] on div "[DATE]" at bounding box center [488, 151] width 229 height 18
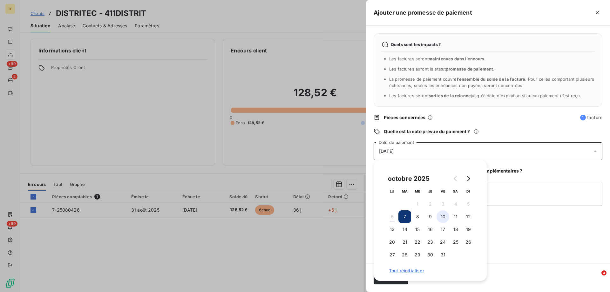
click at [443, 218] on button "10" at bounding box center [442, 216] width 13 height 13
click at [498, 200] on textarea "Ajouter un commentaire (facultatif)" at bounding box center [488, 194] width 229 height 24
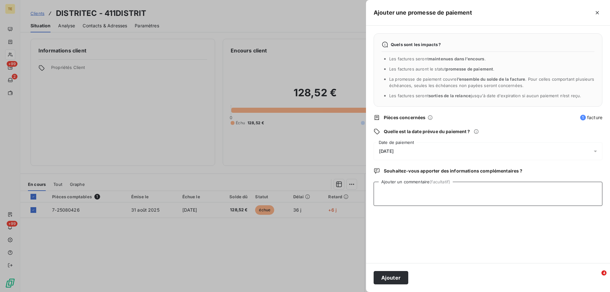
click at [396, 190] on textarea "Ajouter un commentaire (facultatif)" at bounding box center [488, 194] width 229 height 24
type textarea "c"
click at [435, 192] on textarea "CT avec la comptable, l'@est correcte, le paiement est prévu le 10.10" at bounding box center [488, 194] width 229 height 24
type textarea "CT avec la comptable, l'@ est correcte, le paiement est prévu le 10.10"
click at [386, 277] on button "Ajouter" at bounding box center [391, 277] width 35 height 13
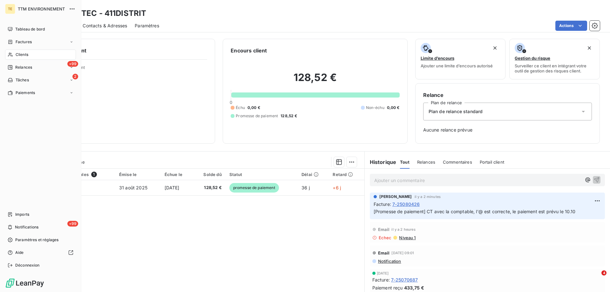
click at [23, 50] on div "Clients" at bounding box center [40, 55] width 71 height 10
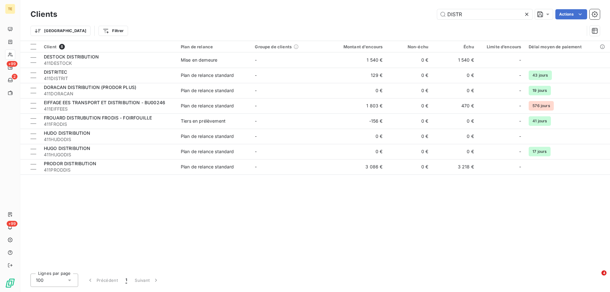
drag, startPoint x: 466, startPoint y: 13, endPoint x: 411, endPoint y: 18, distance: 54.5
click at [411, 18] on div "DISTR Actions" at bounding box center [332, 14] width 535 height 10
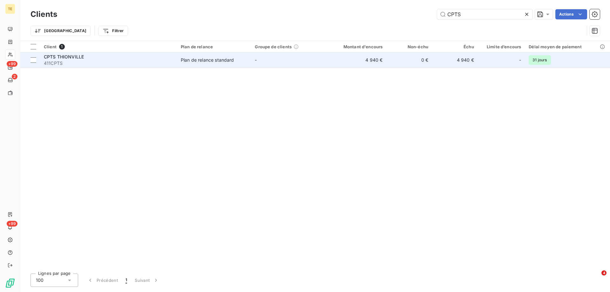
type input "CPTS"
click at [56, 61] on span "411CPTS" at bounding box center [108, 63] width 129 height 6
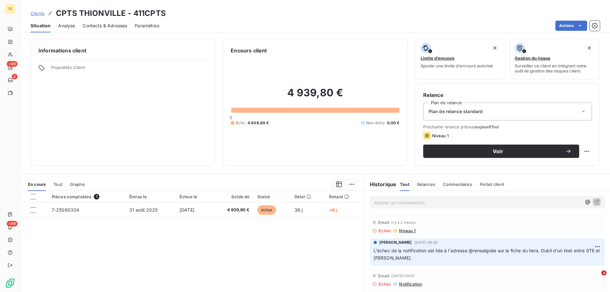
click at [401, 231] on span "Niveau 1" at bounding box center [406, 230] width 17 height 5
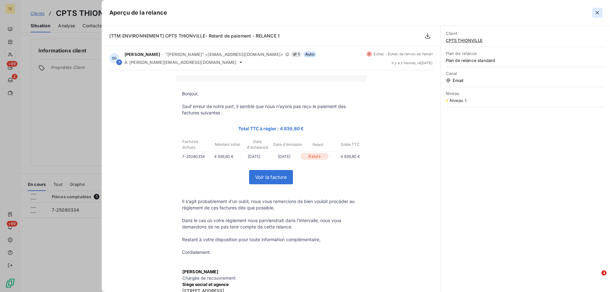
click at [597, 14] on icon "button" at bounding box center [597, 13] width 6 height 6
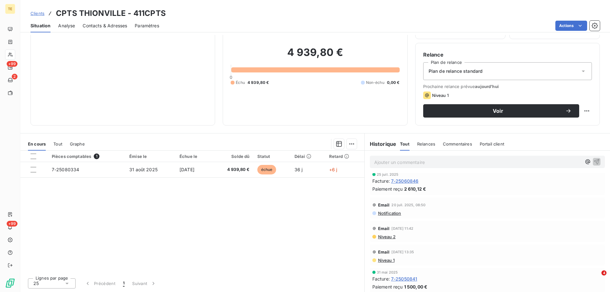
scroll to position [297, 0]
click at [379, 260] on span "Niveau 1" at bounding box center [385, 258] width 17 height 5
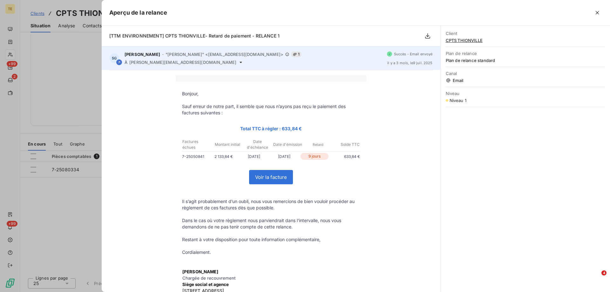
click at [190, 62] on span "[PERSON_NAME][EMAIL_ADDRESS][DOMAIN_NAME]" at bounding box center [182, 62] width 107 height 5
click at [182, 64] on span "[PERSON_NAME][EMAIL_ADDRESS][DOMAIN_NAME]" at bounding box center [182, 62] width 107 height 5
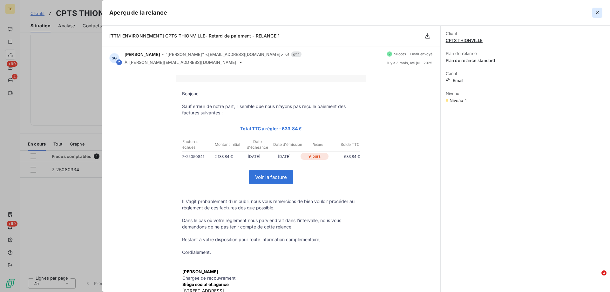
click at [596, 15] on icon "button" at bounding box center [597, 13] width 6 height 6
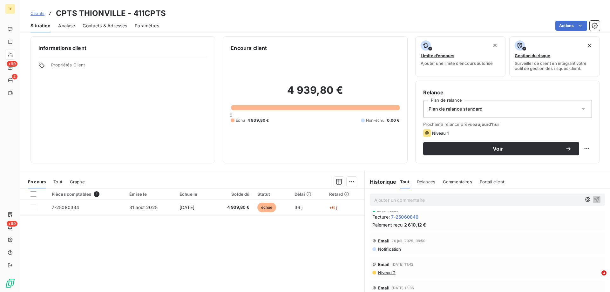
scroll to position [0, 0]
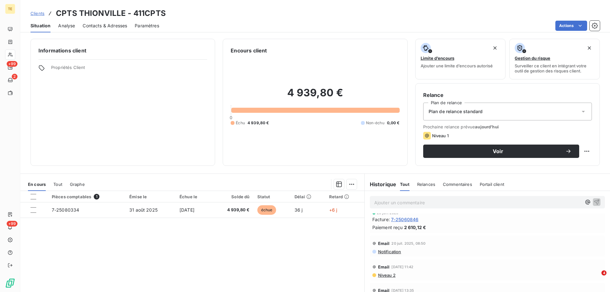
click at [102, 25] on span "Contacts & Adresses" at bounding box center [105, 26] width 44 height 6
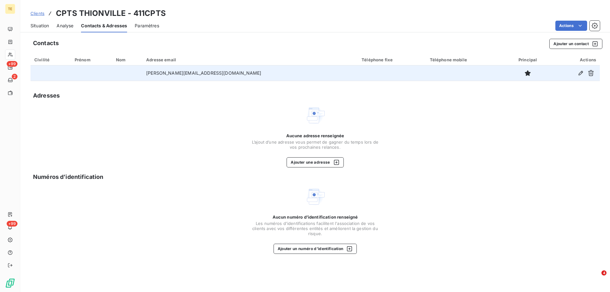
click at [206, 74] on td "[PERSON_NAME][EMAIL_ADDRESS][DOMAIN_NAME]" at bounding box center [249, 72] width 215 height 15
click at [207, 72] on td "[PERSON_NAME][EMAIL_ADDRESS][DOMAIN_NAME]" at bounding box center [249, 72] width 215 height 15
click at [206, 72] on td "[PERSON_NAME][EMAIL_ADDRESS][DOMAIN_NAME]" at bounding box center [249, 72] width 215 height 15
click at [207, 73] on td "[PERSON_NAME][EMAIL_ADDRESS][DOMAIN_NAME]" at bounding box center [249, 72] width 215 height 15
click at [579, 72] on icon "button" at bounding box center [580, 73] width 6 height 6
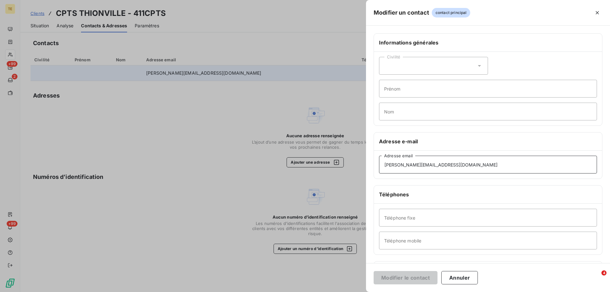
click at [426, 163] on input "[PERSON_NAME][EMAIL_ADDRESS][DOMAIN_NAME]" at bounding box center [488, 165] width 218 height 18
type input "[PERSON_NAME][EMAIL_ADDRESS][DOMAIN_NAME]"
click at [398, 277] on button "Modifier le contact" at bounding box center [406, 277] width 64 height 13
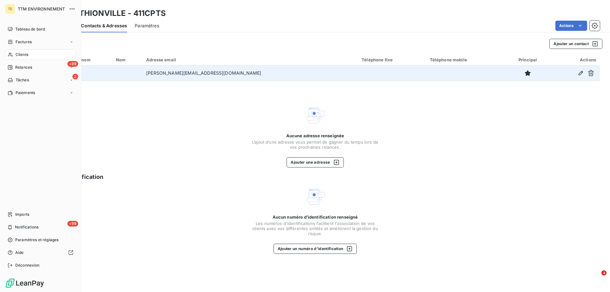
click at [25, 53] on span "Clients" at bounding box center [22, 55] width 13 height 6
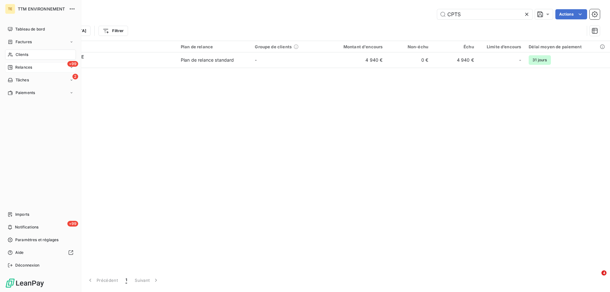
click at [27, 66] on span "Relances" at bounding box center [23, 67] width 17 height 6
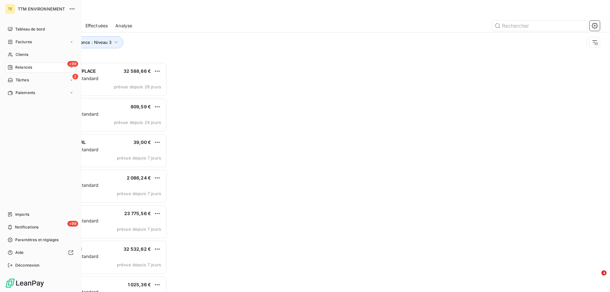
scroll to position [225, 132]
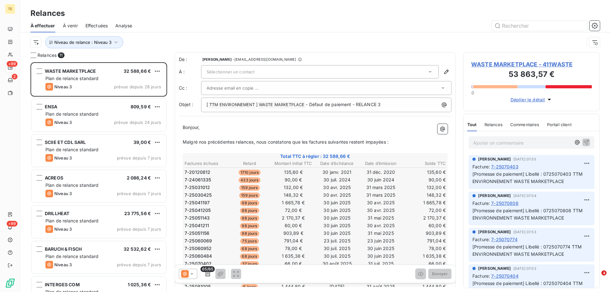
click at [102, 26] on span "Effectuées" at bounding box center [96, 26] width 23 height 6
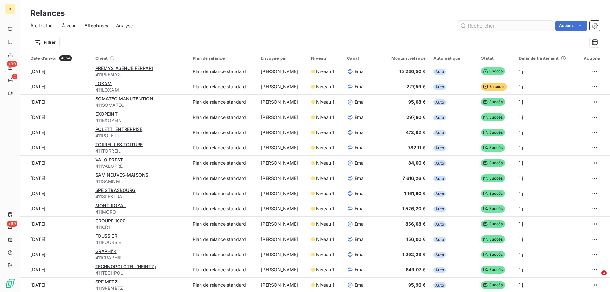
click at [473, 27] on input "text" at bounding box center [504, 26] width 95 height 10
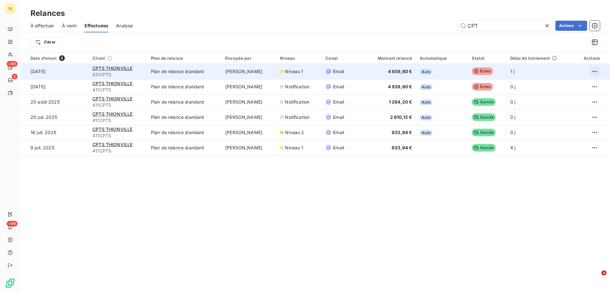
type input "CPT"
click at [590, 71] on html "TE +99 2 +99 Relances À effectuer À venir Effectuées Analyse CPT Actions Filtre…" at bounding box center [305, 146] width 610 height 292
drag, startPoint x: 560, startPoint y: 97, endPoint x: 556, endPoint y: 86, distance: 11.8
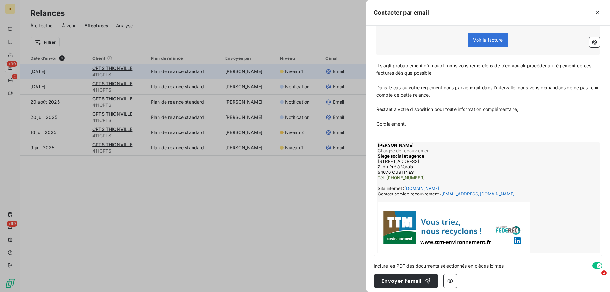
scroll to position [139, 0]
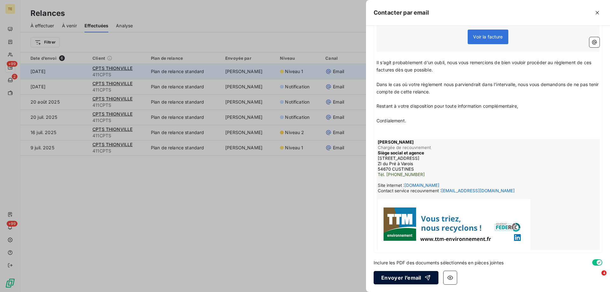
click at [394, 279] on button "Envoyer l’email" at bounding box center [406, 277] width 65 height 13
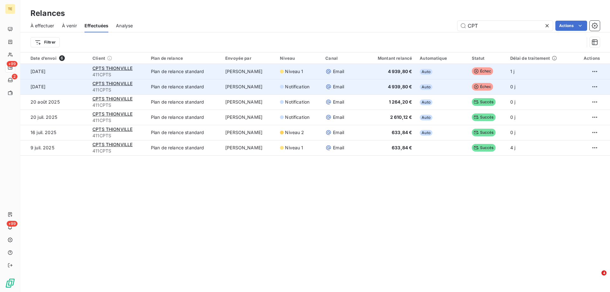
click at [44, 89] on td "[DATE]" at bounding box center [54, 86] width 68 height 15
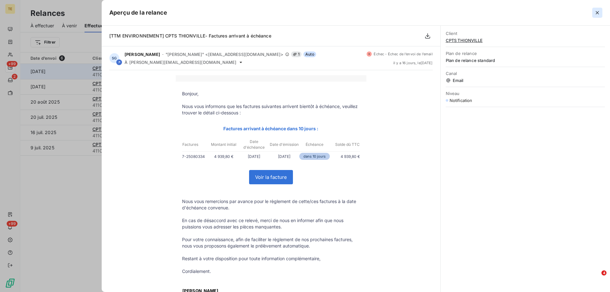
click at [600, 11] on button "button" at bounding box center [597, 13] width 10 height 10
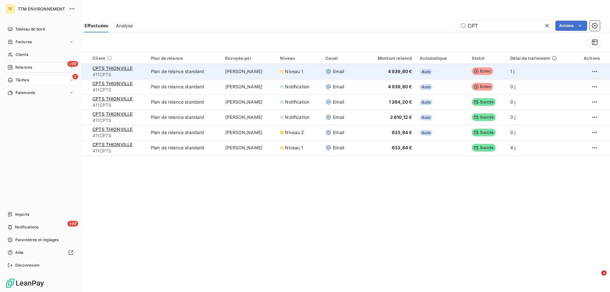
click at [25, 82] on span "Tâches" at bounding box center [22, 80] width 13 height 6
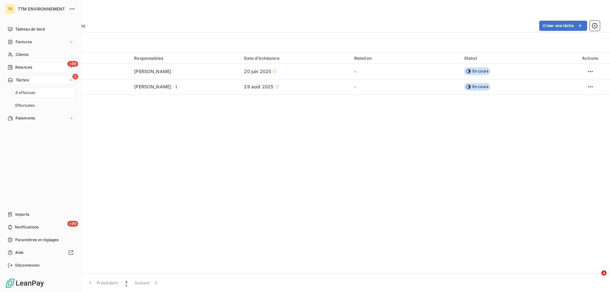
click at [24, 67] on span "Relances" at bounding box center [23, 67] width 17 height 6
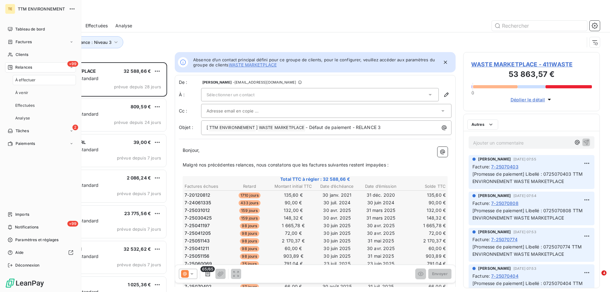
scroll to position [225, 132]
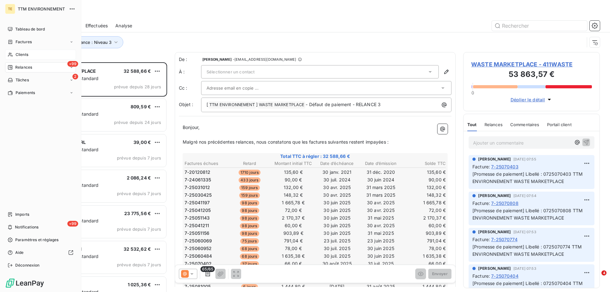
click at [19, 54] on span "Clients" at bounding box center [22, 55] width 13 height 6
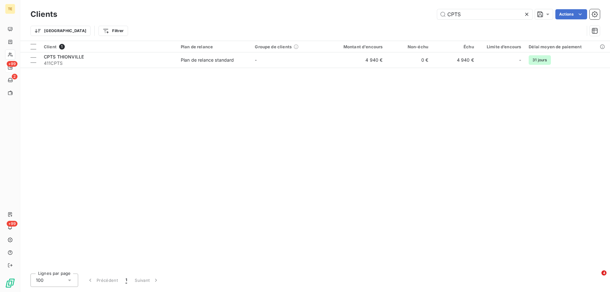
drag, startPoint x: 467, startPoint y: 15, endPoint x: 405, endPoint y: 8, distance: 62.4
click at [405, 8] on div "Clients CPTS Actions" at bounding box center [314, 14] width 569 height 13
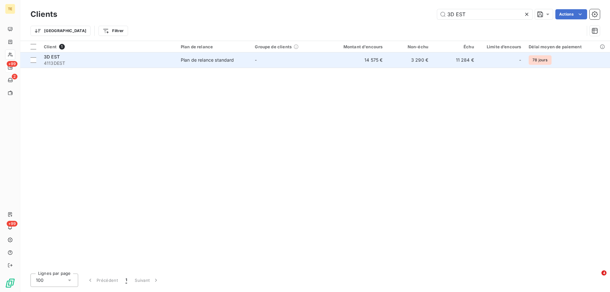
type input "3D EST"
click at [52, 61] on span "4113DEST" at bounding box center [108, 63] width 129 height 6
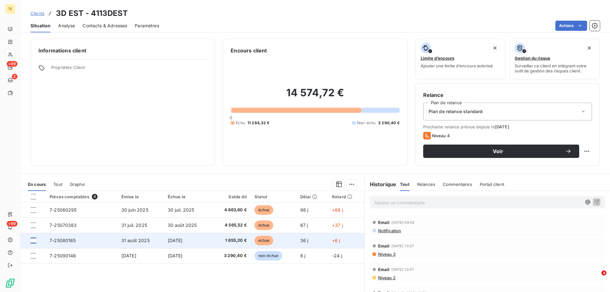
click at [32, 242] on div at bounding box center [33, 241] width 6 height 6
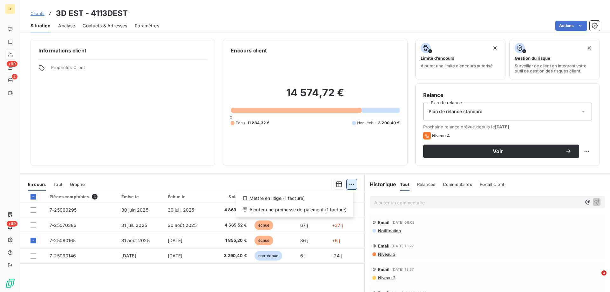
click at [348, 186] on html "TE +99 2 +99 Clients 3D EST - 4113DEST Situation Analyse Contacts & Adresses Pa…" at bounding box center [305, 146] width 610 height 292
click at [305, 210] on div "Ajouter une promesse de paiement (1 facture)" at bounding box center [295, 210] width 112 height 10
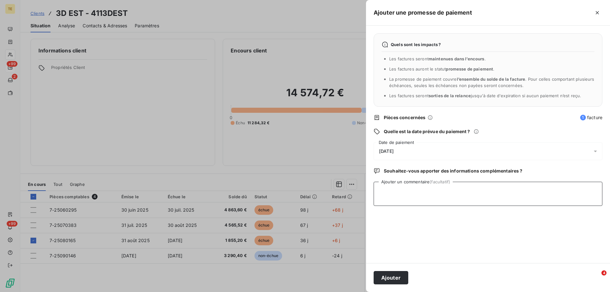
click at [394, 189] on textarea "Ajouter un commentaire (facultatif)" at bounding box center [488, 194] width 229 height 24
click at [482, 192] on textarea "CHQ BQE POPULAIRE N°5641050 : 1855.60 dépot en bqe le [DATE]" at bounding box center [488, 194] width 229 height 24
click at [497, 193] on textarea "CHQ BQE POPULAIRE N°5641050 : 1855.60 dépôt en bqe le [DATE]" at bounding box center [488, 194] width 229 height 24
drag, startPoint x: 501, startPoint y: 190, endPoint x: 485, endPoint y: 191, distance: 15.6
click at [485, 191] on textarea "CHQ BQE POPULAIRE N°5641050 : 1855.60 dépôt en bqe le [DATE]" at bounding box center [488, 194] width 229 height 24
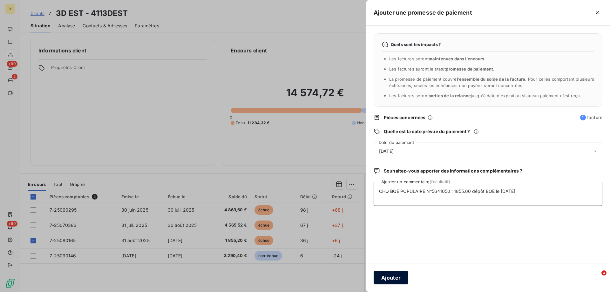
type textarea "CHQ BQE POPULAIRE N°5641050 : 1855.60 dépôt BQE le [DATE]"
click at [391, 274] on button "Ajouter" at bounding box center [391, 277] width 35 height 13
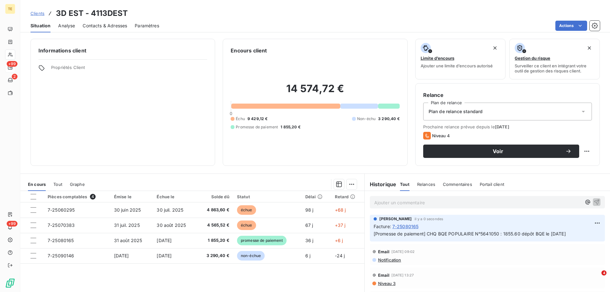
click at [406, 202] on p "Ajouter un commentaire ﻿" at bounding box center [477, 203] width 207 height 8
click at [410, 203] on p "Ajouter un commentaire ﻿" at bounding box center [477, 203] width 207 height 8
drag, startPoint x: 569, startPoint y: 233, endPoint x: 369, endPoint y: 234, distance: 200.1
click at [370, 234] on div "[PERSON_NAME] il y a 0 secondes Facture : 7-25080165 [Promesse de paiement] CHQ…" at bounding box center [487, 228] width 235 height 27
copy span "[Promesse de paiement] CHQ BQE POPULAIRE N°5641050 : 1855.60 dépôt BQE le [DATE]"
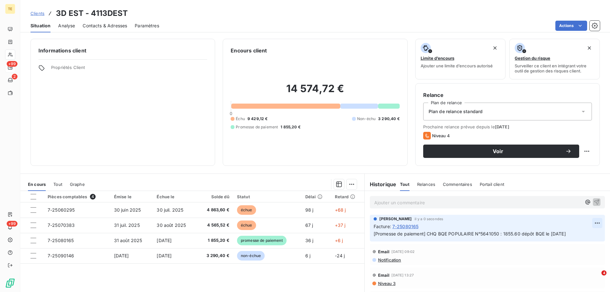
click at [589, 222] on html "TE +99 2 +99 Clients 3D EST - 4113DEST Situation Analyse Contacts & Adresses Pa…" at bounding box center [305, 146] width 610 height 292
click at [563, 248] on div "Supprimer" at bounding box center [573, 248] width 36 height 10
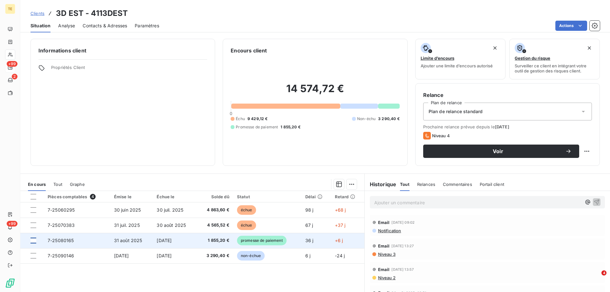
click at [31, 239] on div at bounding box center [33, 241] width 6 height 6
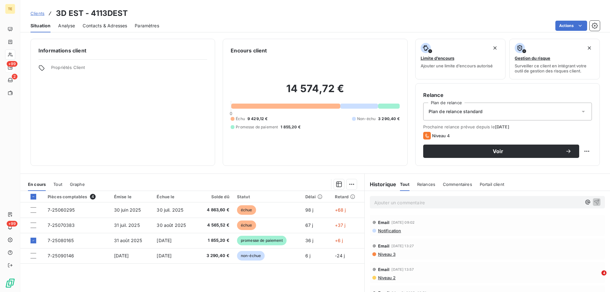
click at [396, 202] on p "Ajouter un commentaire ﻿" at bounding box center [477, 203] width 207 height 8
click at [471, 201] on span "[Promesse de paiement] CHQ BQE POPULAIRE N°5641050 : 1855.60 dépôt BQE le [DATE]" at bounding box center [470, 201] width 192 height 5
click at [594, 201] on icon "button" at bounding box center [596, 201] width 5 height 5
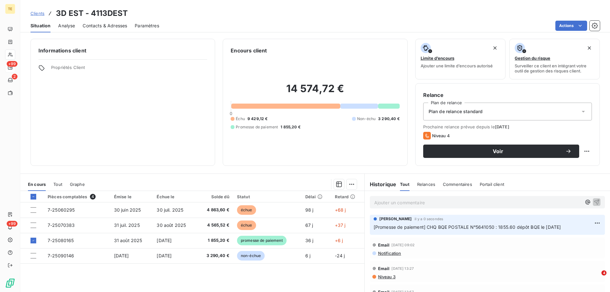
click at [387, 204] on p "Ajouter un commentaire ﻿" at bounding box center [477, 203] width 207 height 8
click at [593, 202] on icon "button" at bounding box center [596, 202] width 6 height 6
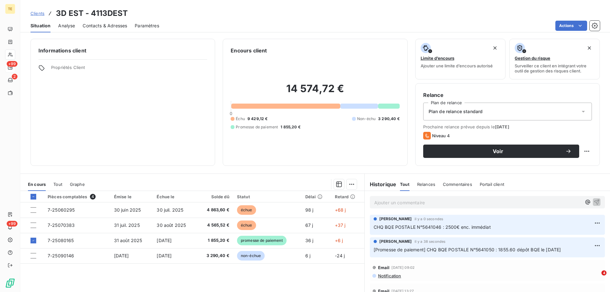
click at [395, 203] on p "Ajouter un commentaire ﻿" at bounding box center [477, 203] width 207 height 8
click at [370, 202] on div "Ajouter un commentaire ﻿" at bounding box center [487, 202] width 235 height 12
click at [380, 203] on p "Ajouter un commentaire ﻿" at bounding box center [477, 203] width 207 height 8
click at [392, 202] on p "CHQ" at bounding box center [477, 202] width 207 height 7
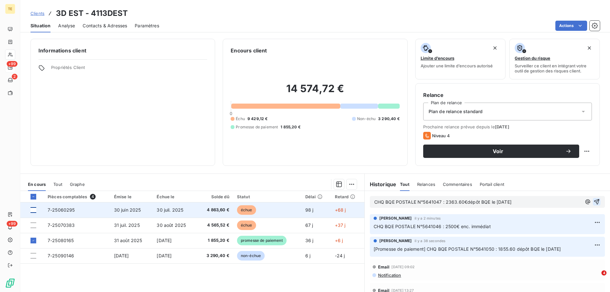
click at [33, 210] on div at bounding box center [33, 210] width 6 height 6
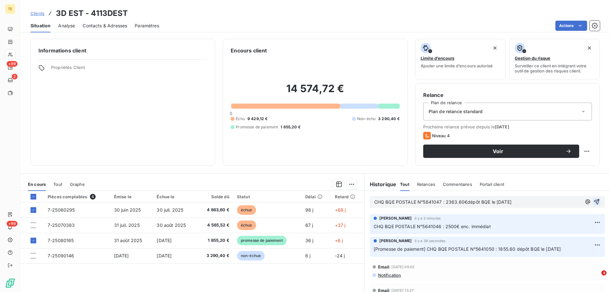
click at [594, 202] on icon "button" at bounding box center [596, 201] width 5 height 5
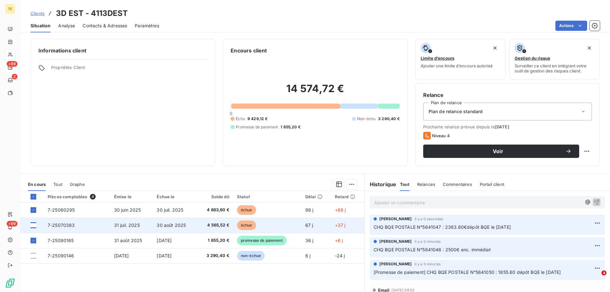
click at [32, 225] on div at bounding box center [33, 225] width 6 height 6
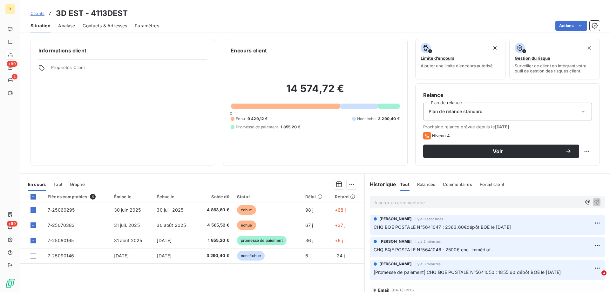
click at [394, 205] on p "Ajouter un commentaire ﻿" at bounding box center [477, 203] width 207 height 8
click at [593, 202] on icon "button" at bounding box center [596, 202] width 6 height 6
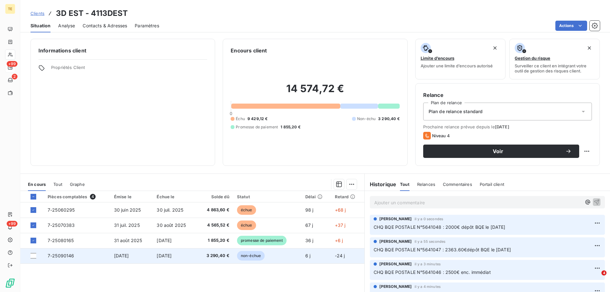
click at [45, 256] on td "7-25090146" at bounding box center [77, 255] width 66 height 15
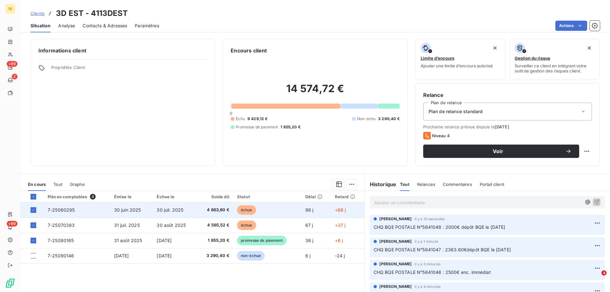
click at [247, 209] on span "échue" at bounding box center [246, 210] width 19 height 10
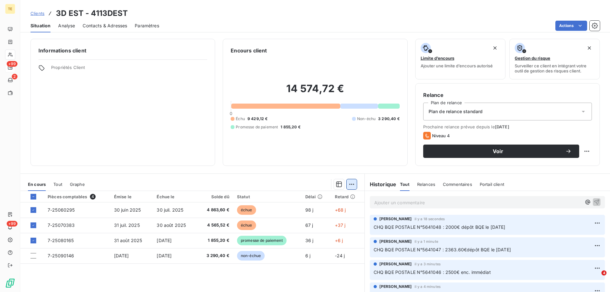
click at [350, 184] on html "TE +99 2 +99 Clients 3D EST - 4113DEST Situation Analyse Contacts & Adresses Pa…" at bounding box center [305, 146] width 610 height 292
click at [67, 277] on html "TE +99 2 +99 Clients 3D EST - 4113DEST Situation Analyse Contacts & Adresses Pa…" at bounding box center [305, 146] width 610 height 292
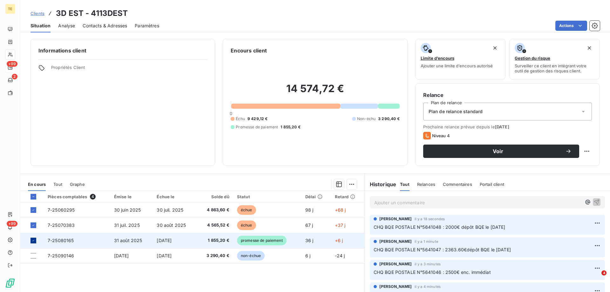
click at [34, 241] on icon at bounding box center [33, 241] width 4 height 4
click at [348, 185] on html "TE +99 2 +99 Clients 3D EST - 4113DEST Situation Analyse Contacts & Adresses Pa…" at bounding box center [305, 146] width 610 height 292
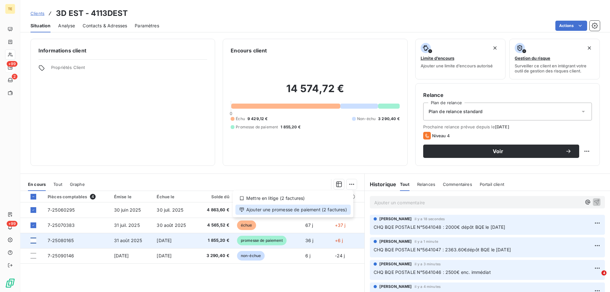
click at [321, 209] on div "Ajouter une promesse de paiement (2 factures)" at bounding box center [292, 210] width 115 height 10
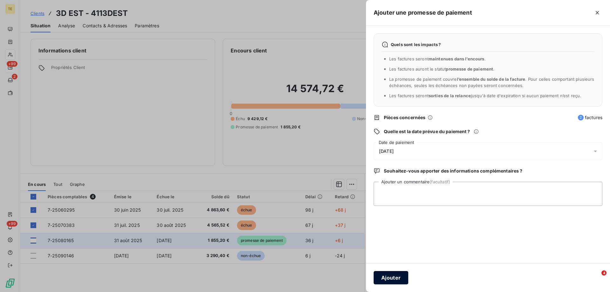
click at [387, 278] on button "Ajouter" at bounding box center [391, 277] width 35 height 13
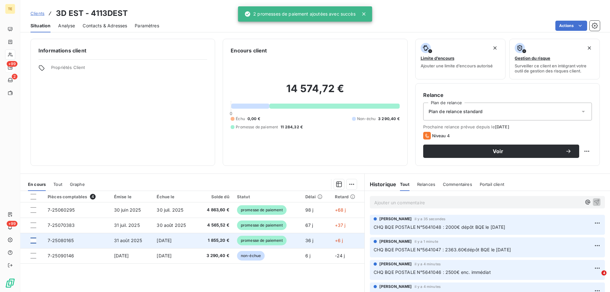
click at [193, 132] on div "Informations client Propriétés Client" at bounding box center [122, 102] width 185 height 127
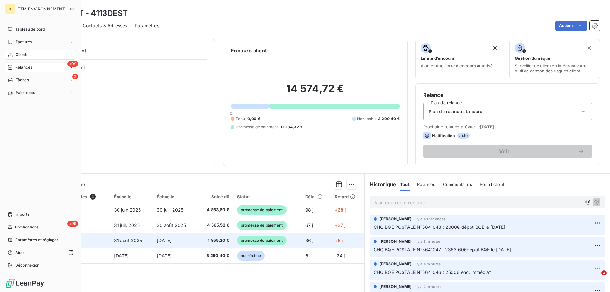
click at [26, 54] on span "Clients" at bounding box center [22, 55] width 13 height 6
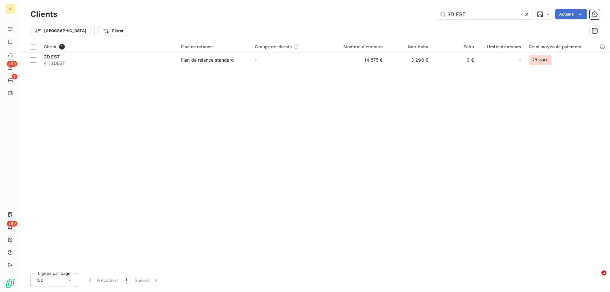
drag, startPoint x: 426, startPoint y: 17, endPoint x: 415, endPoint y: 17, distance: 10.8
click at [415, 17] on div "3D EST Actions" at bounding box center [332, 14] width 535 height 10
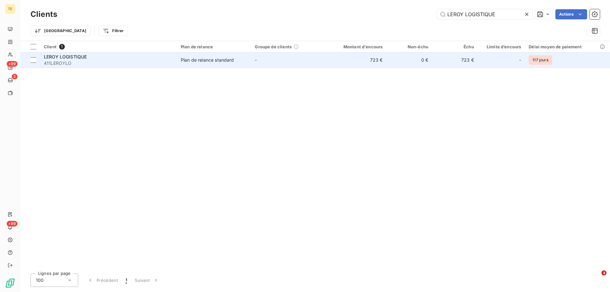
type input "LEROY LOGISTIQUE"
click at [70, 62] on span "411LEROYLO" at bounding box center [108, 63] width 129 height 6
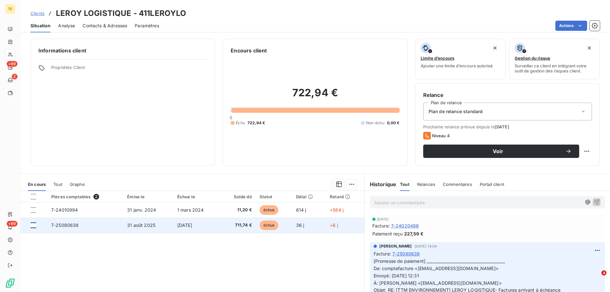
click at [31, 226] on div at bounding box center [33, 225] width 6 height 6
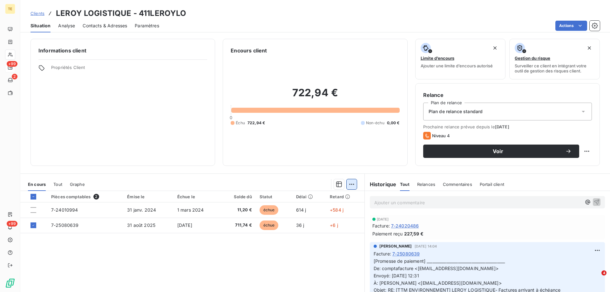
click at [351, 184] on html "TE +99 2 +99 Clients LEROY LOGISTIQUE - 411LEROYLO Situation Analyse Contacts &…" at bounding box center [305, 146] width 610 height 292
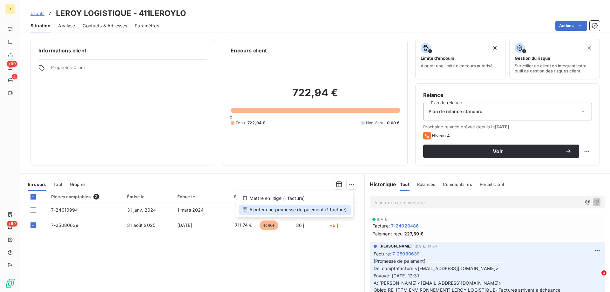
click at [318, 209] on div "Ajouter une promesse de paiement (1 facture)" at bounding box center [295, 210] width 112 height 10
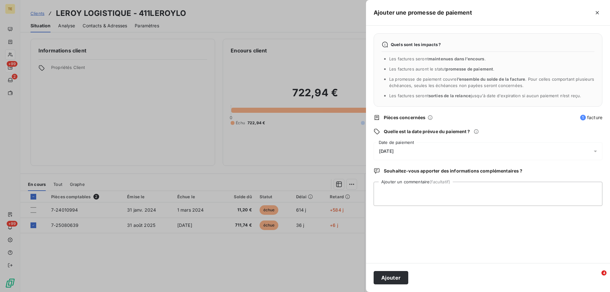
click at [394, 150] on span "[DATE]" at bounding box center [386, 151] width 15 height 5
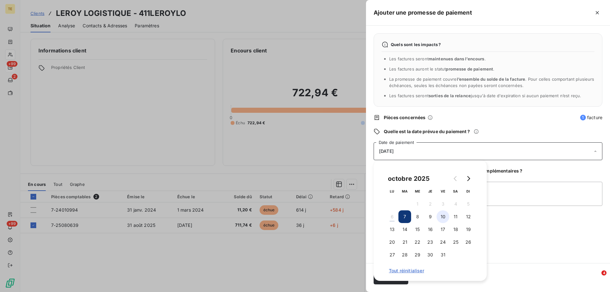
click at [441, 214] on button "10" at bounding box center [442, 216] width 13 height 13
drag, startPoint x: 506, startPoint y: 235, endPoint x: 462, endPoint y: 231, distance: 44.1
click at [505, 235] on div "Quels sont les impacts ? Les factures seront maintenues dans l’encours . Les fa…" at bounding box center [488, 144] width 244 height 237
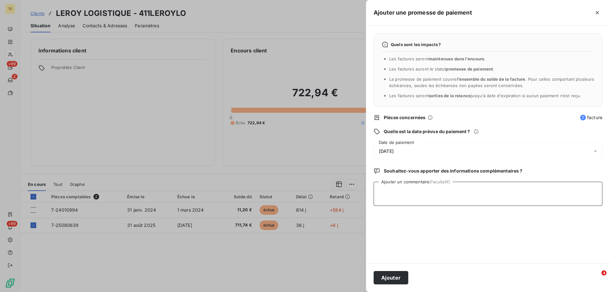
click at [390, 186] on textarea "Ajouter un commentaire (facultatif)" at bounding box center [488, 194] width 229 height 24
type textarea "CHQ N° 0023762 ARKEA : 711.74€"
click at [391, 279] on button "Ajouter" at bounding box center [391, 277] width 35 height 13
